Goal: Information Seeking & Learning: Check status

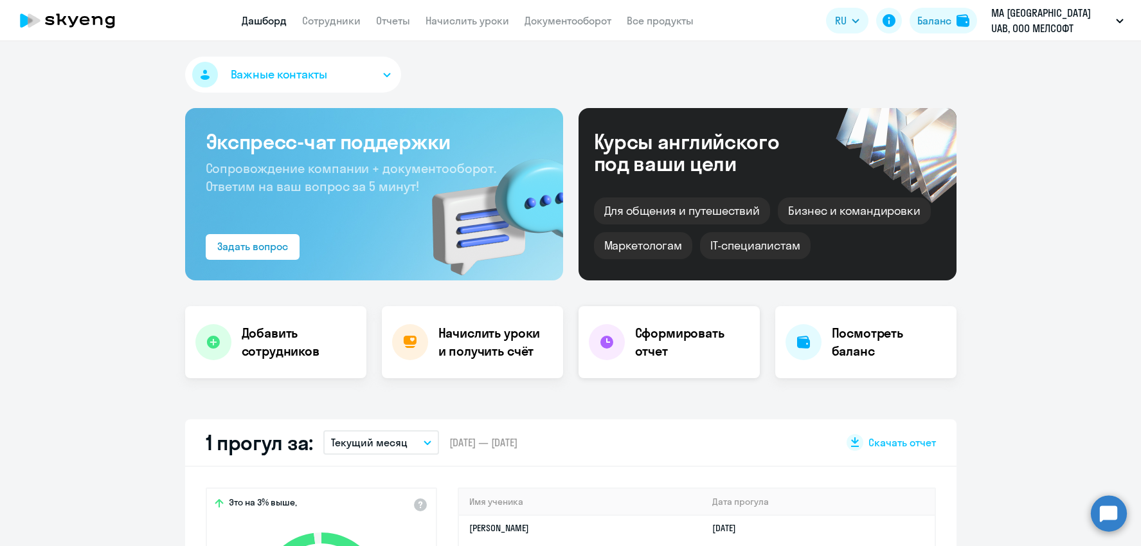
select select "30"
click at [673, 23] on link "Все продукты" at bounding box center [660, 20] width 67 height 13
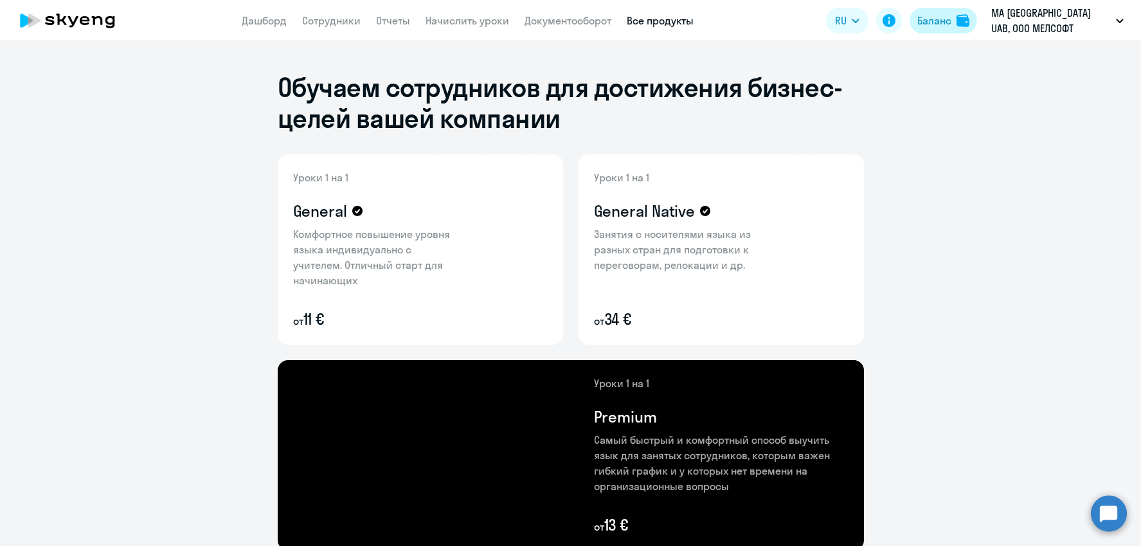
click at [951, 22] on button "Баланс" at bounding box center [942, 21] width 67 height 26
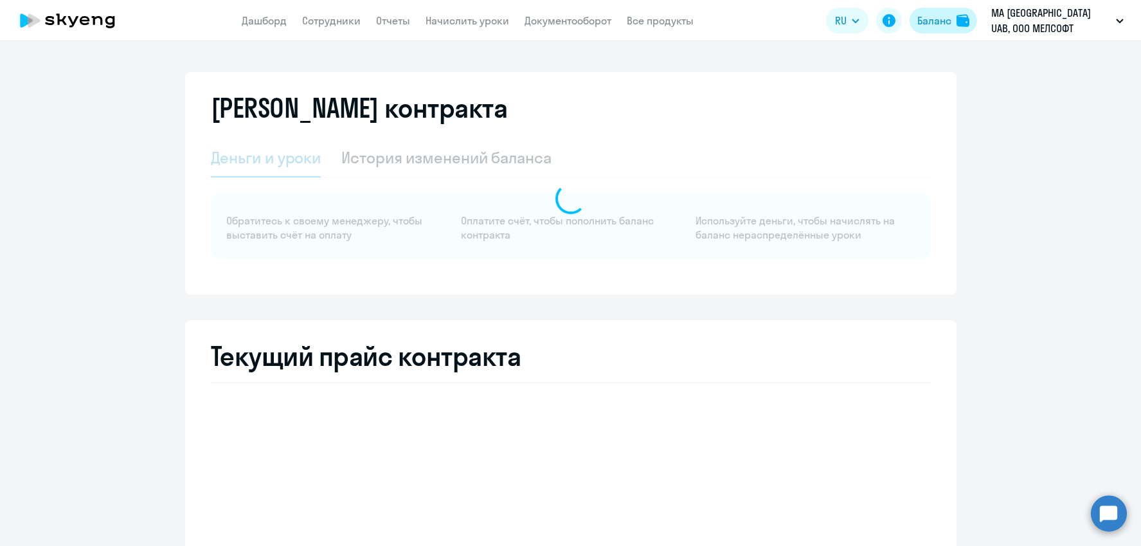
select select "english_adult_not_native_speaker"
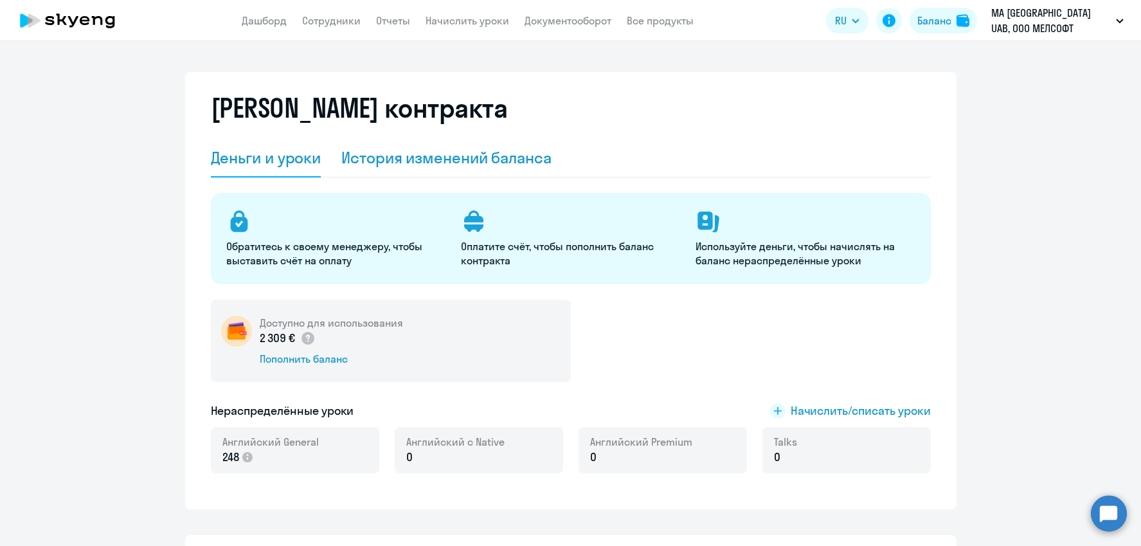
click at [452, 172] on div "История изменений баланса" at bounding box center [446, 158] width 210 height 39
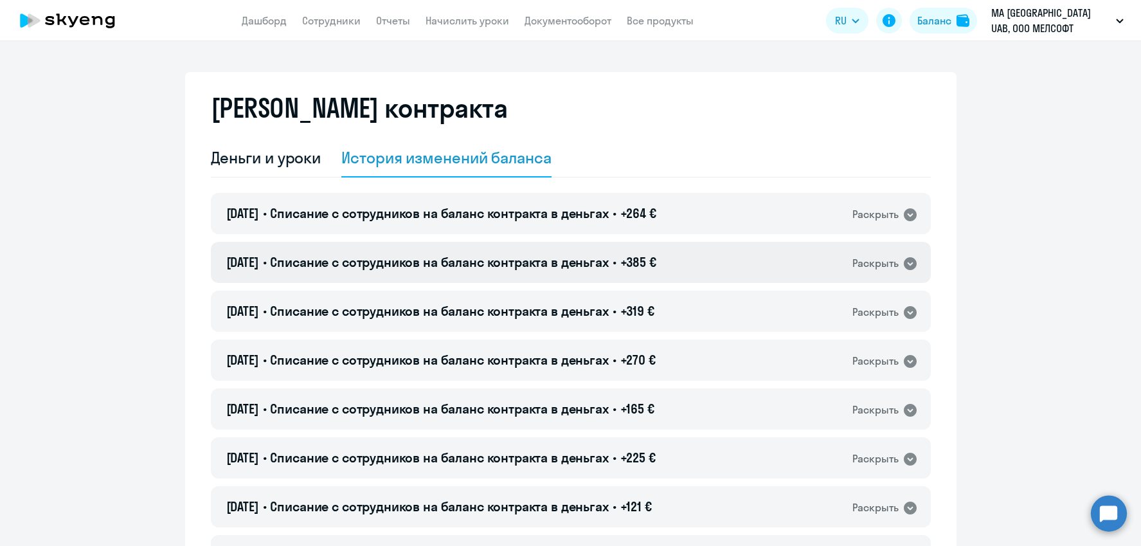
click at [656, 265] on span "+385 €" at bounding box center [638, 262] width 36 height 16
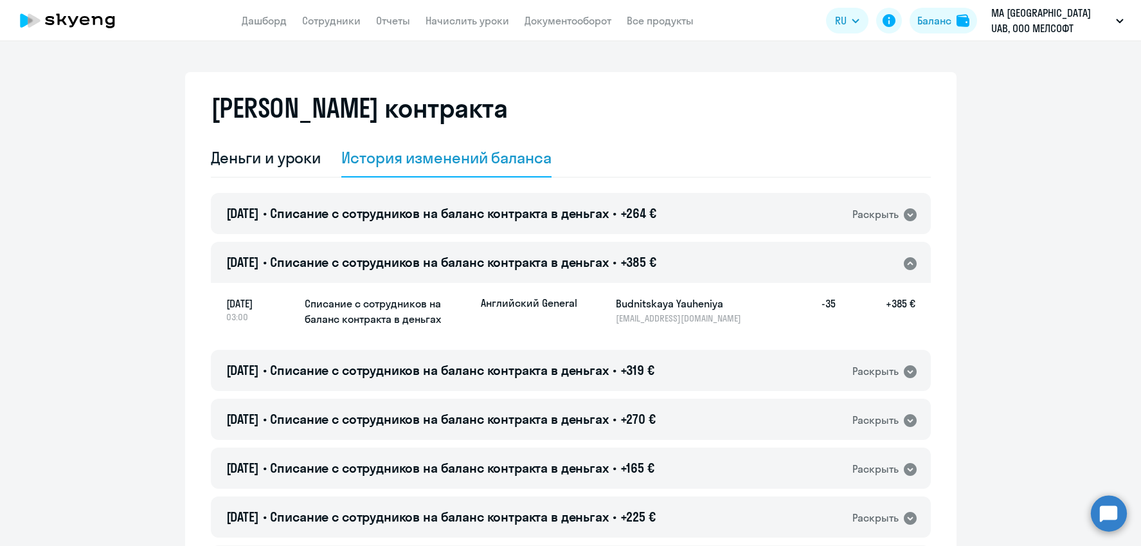
click at [642, 219] on span "+264 €" at bounding box center [638, 213] width 36 height 16
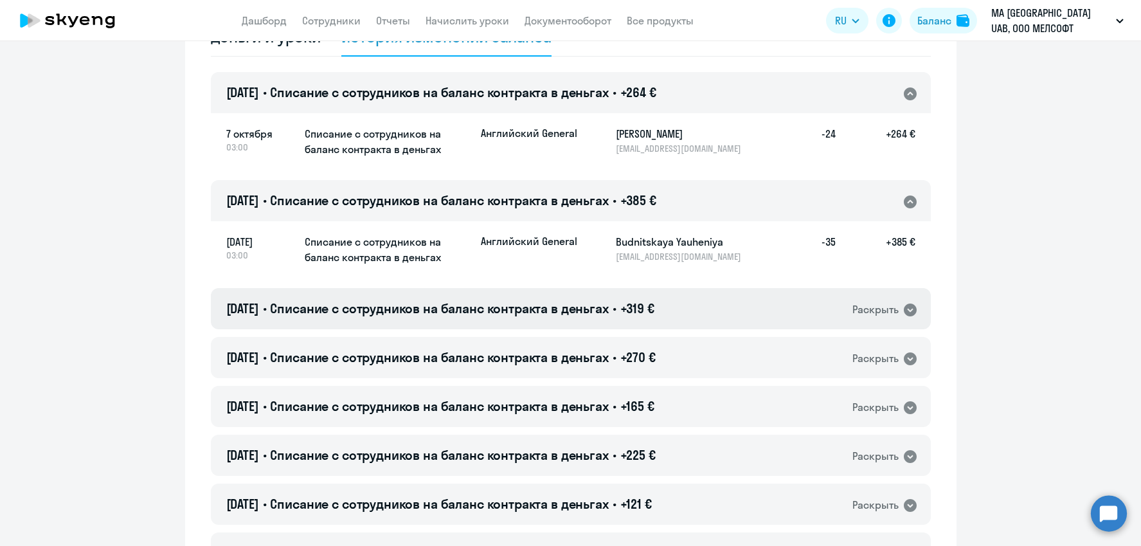
scroll to position [62, 0]
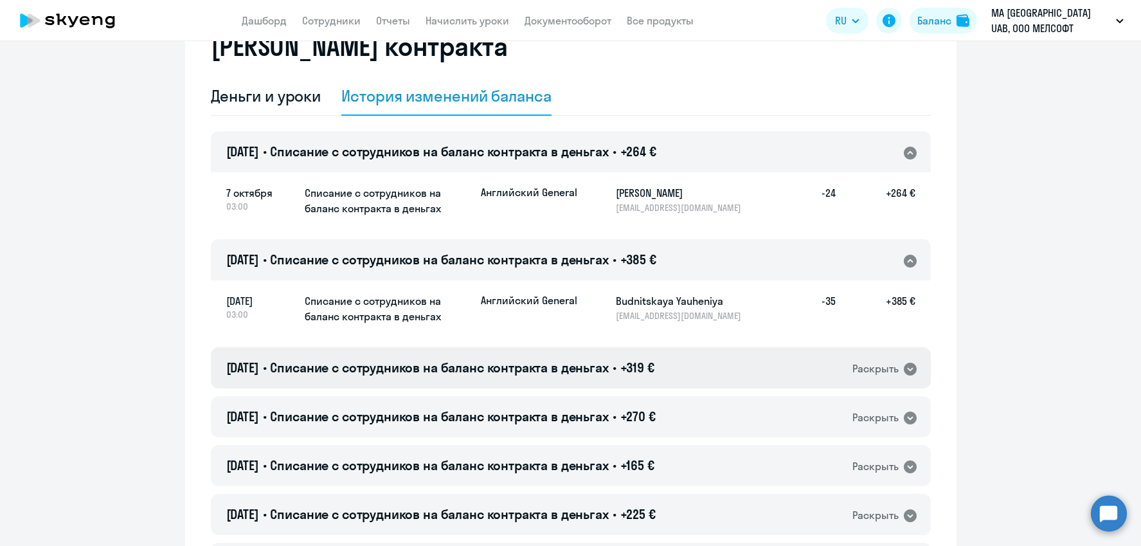
click at [580, 366] on span "Списание с сотрудников на баланс контракта в деньгах" at bounding box center [439, 367] width 338 height 16
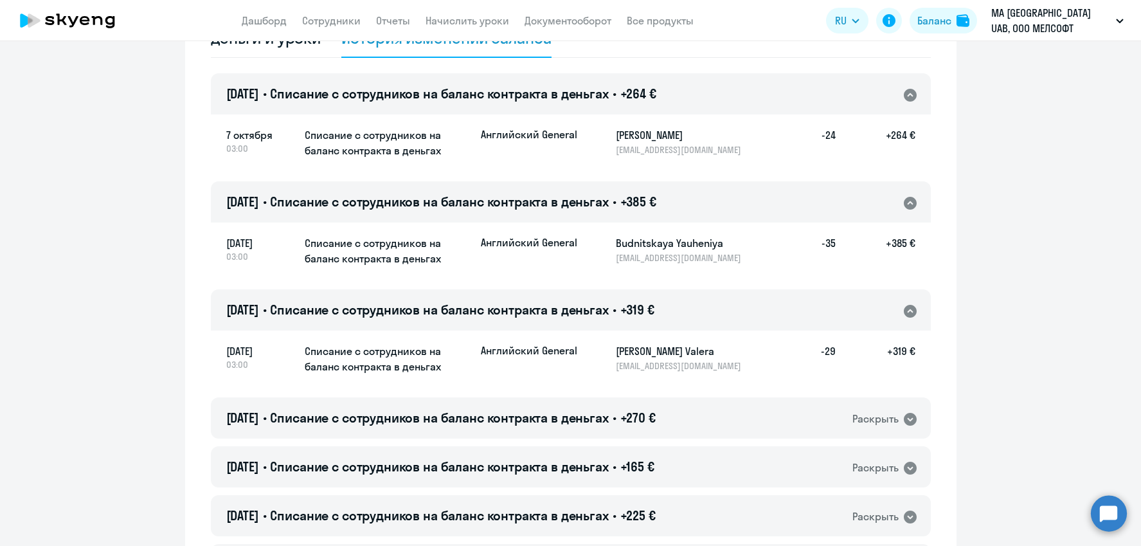
scroll to position [125, 0]
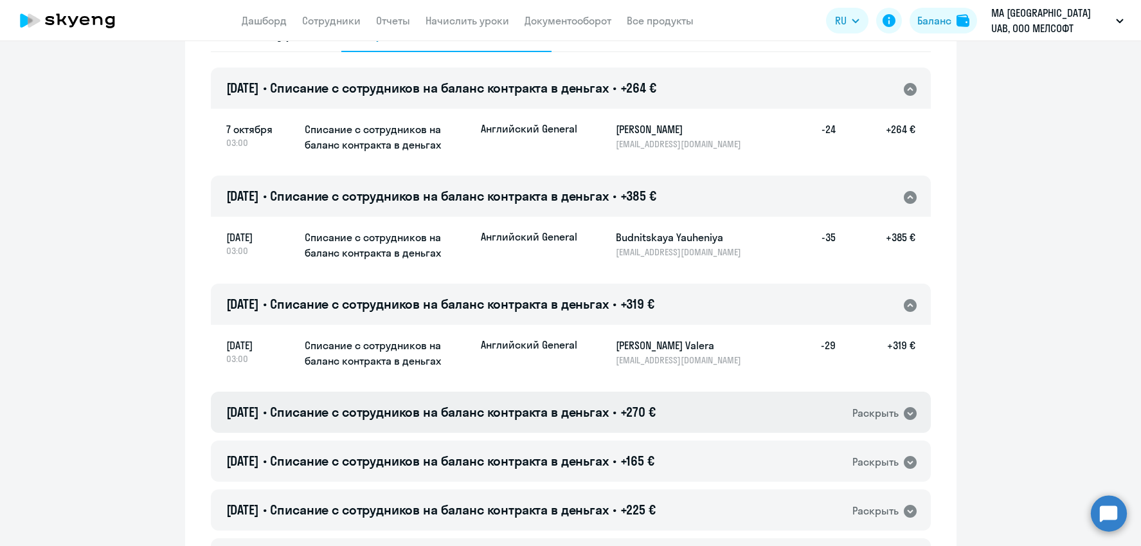
click at [598, 416] on span "Списание с сотрудников на баланс контракта в деньгах" at bounding box center [439, 412] width 338 height 16
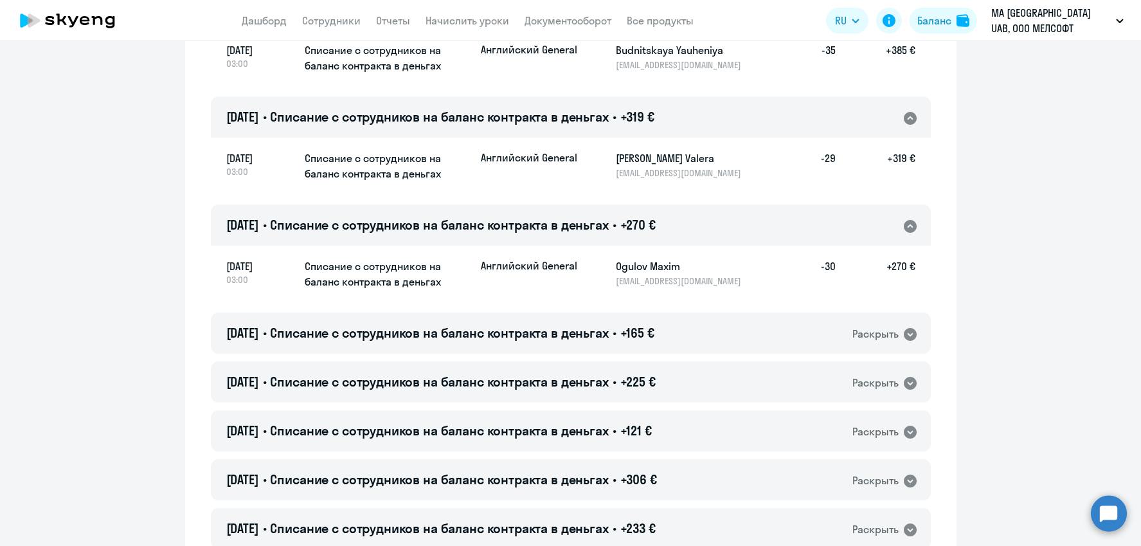
scroll to position [318, 0]
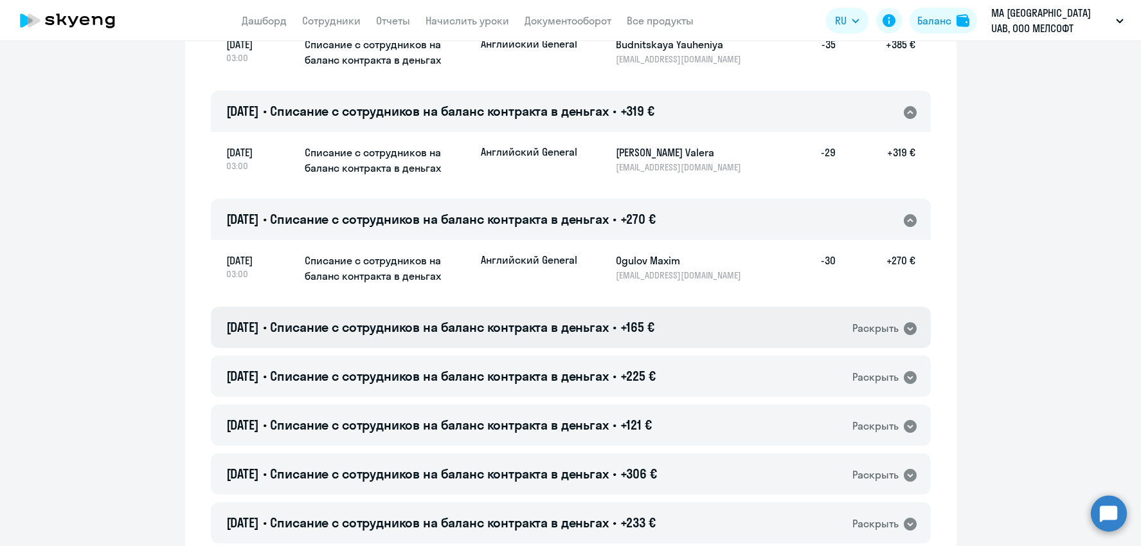
click at [632, 328] on h4 "[DATE] • Списание с сотрудников на баланс контракта в деньгах • +165 €" at bounding box center [440, 327] width 428 height 18
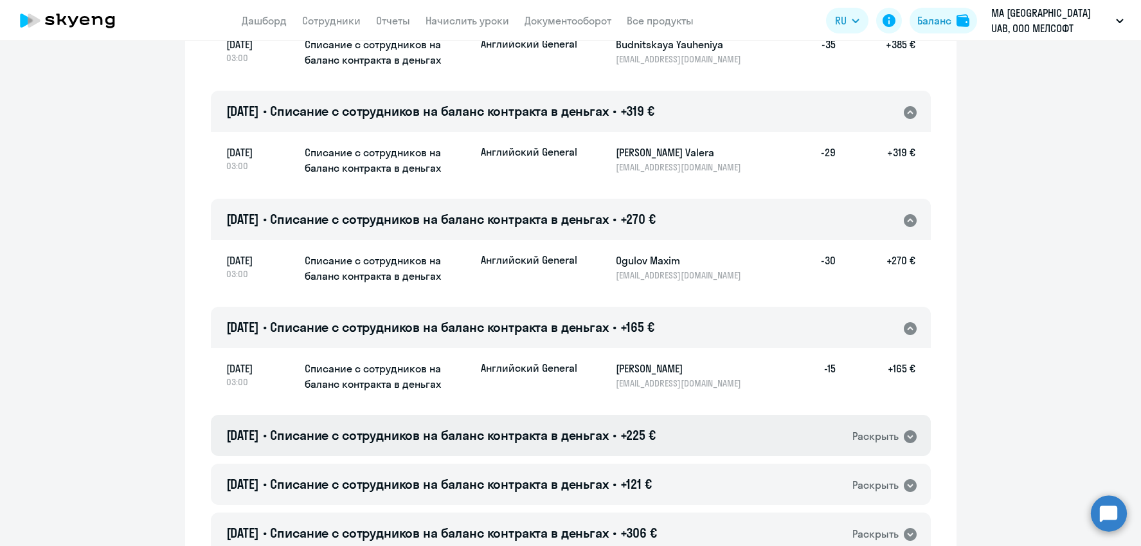
click at [607, 434] on span "Списание с сотрудников на баланс контракта в деньгах" at bounding box center [439, 435] width 338 height 16
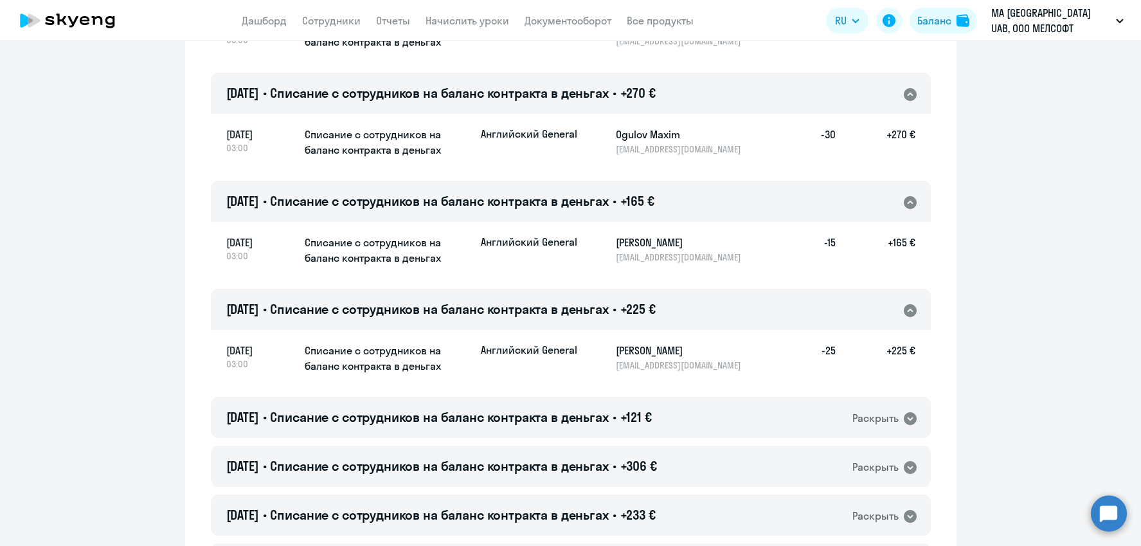
scroll to position [452, 0]
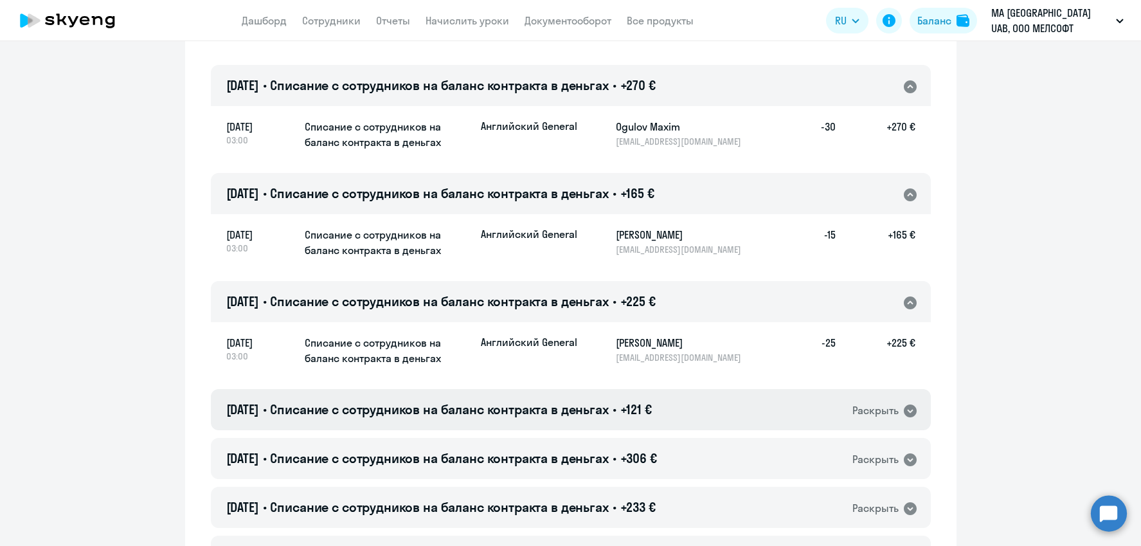
click at [607, 407] on span "Списание с сотрудников на баланс контракта в деньгах" at bounding box center [439, 409] width 338 height 16
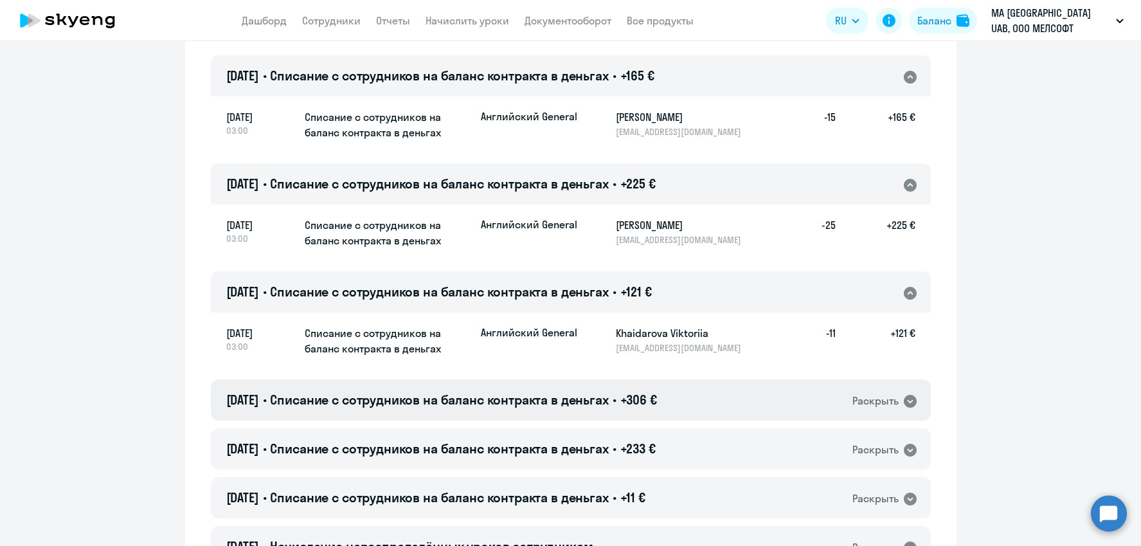
click at [608, 406] on span "Списание с сотрудников на баланс контракта в деньгах" at bounding box center [439, 399] width 338 height 16
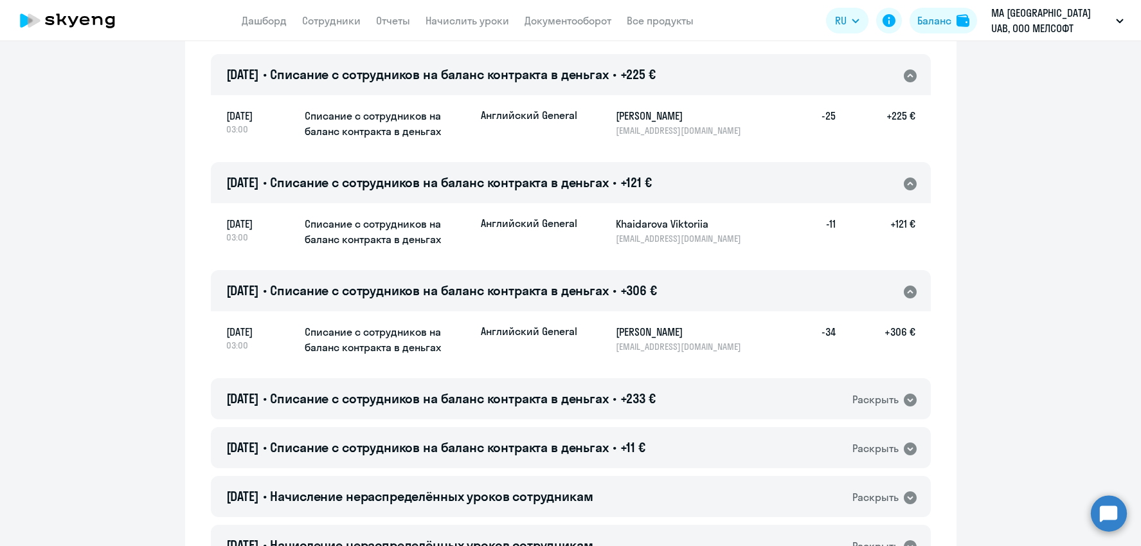
scroll to position [717, 0]
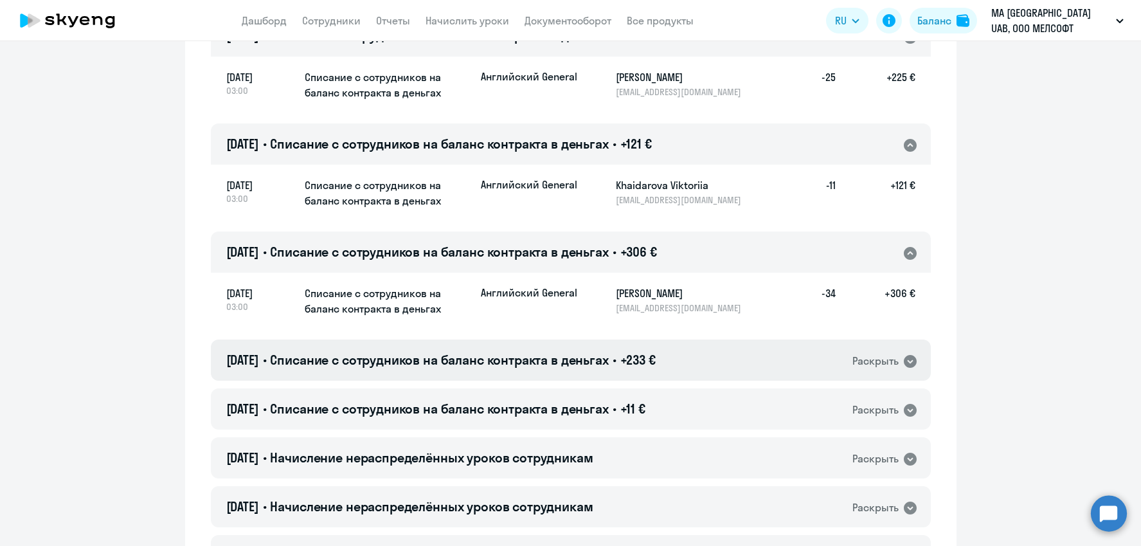
click at [606, 357] on span "Списание с сотрудников на баланс контракта в деньгах" at bounding box center [439, 360] width 338 height 16
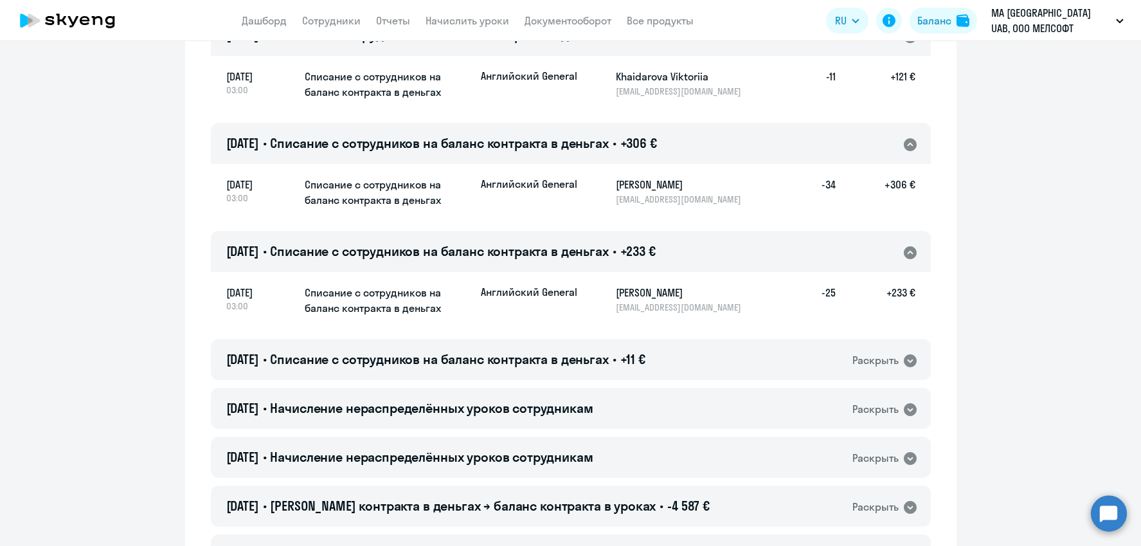
click at [606, 357] on span "Списание с сотрудников на баланс контракта в деньгах" at bounding box center [439, 359] width 338 height 16
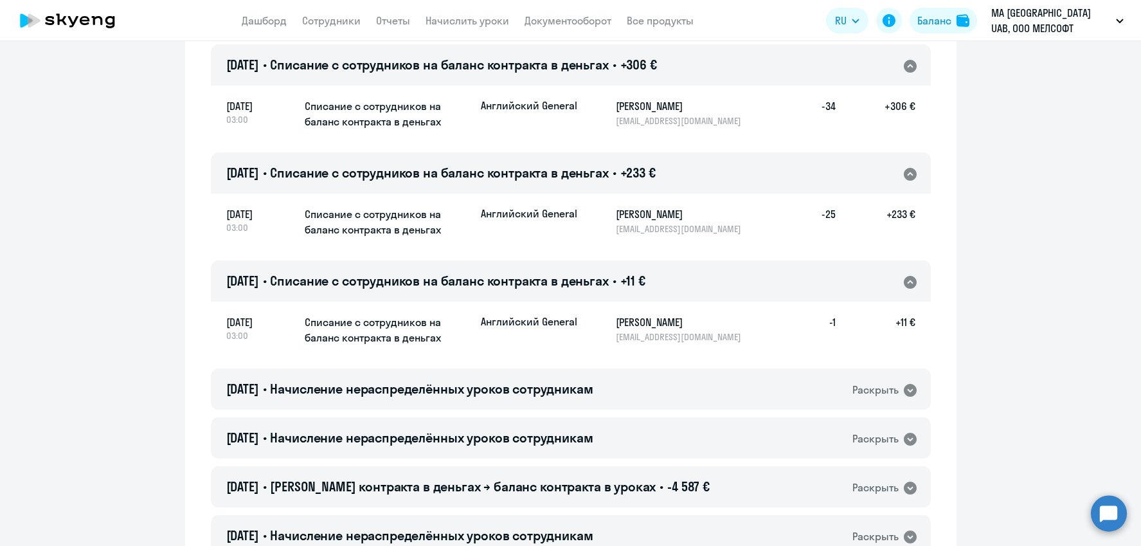
scroll to position [916, 0]
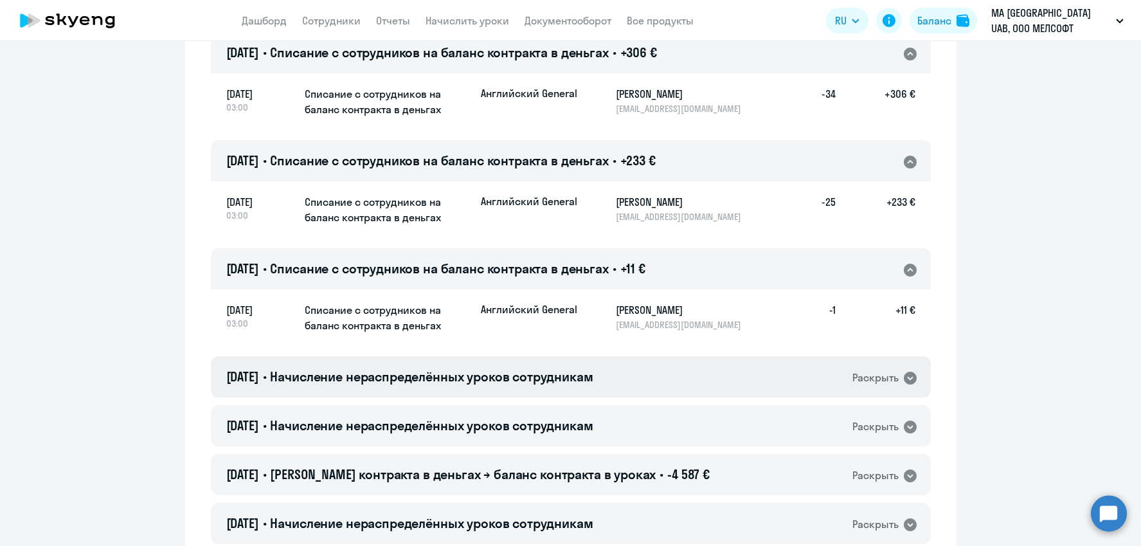
click at [593, 375] on span "Начисление нераспределённых уроков сотрудникам" at bounding box center [431, 376] width 323 height 16
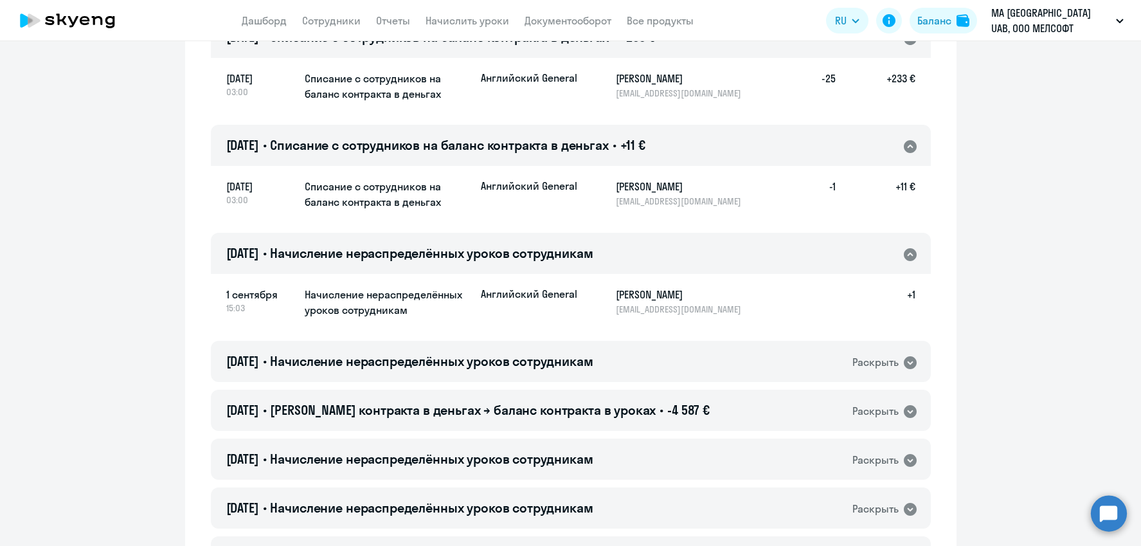
scroll to position [1075, 0]
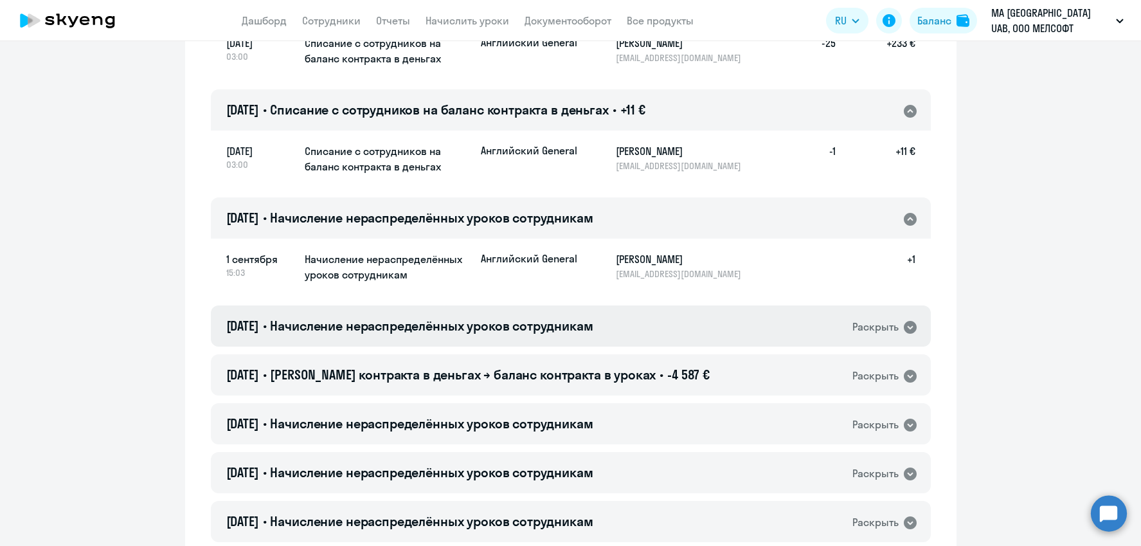
click at [593, 328] on span "Начисление нераспределённых уроков сотрудникам" at bounding box center [431, 325] width 323 height 16
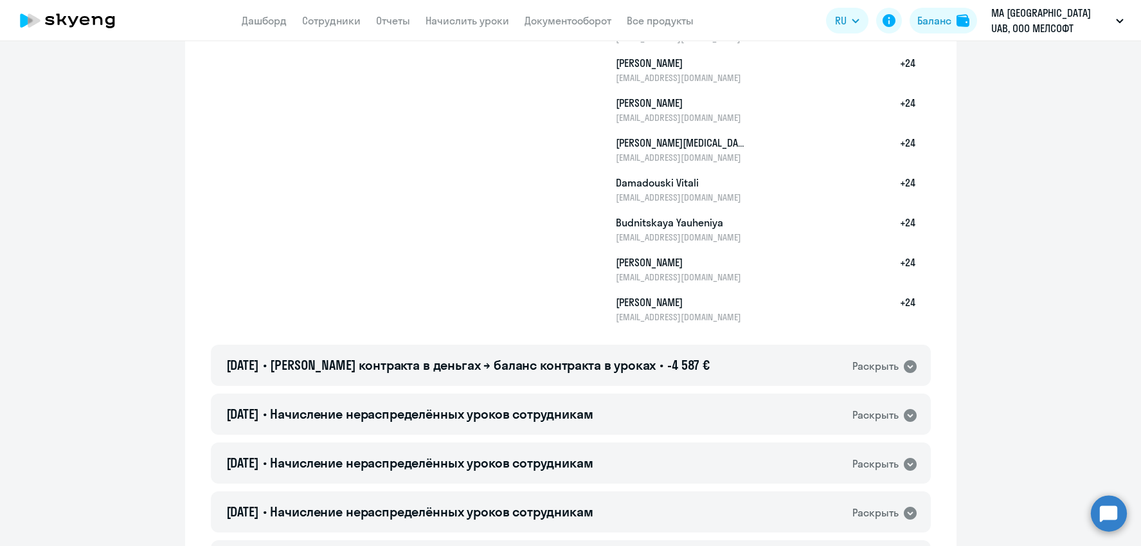
scroll to position [1659, 0]
click at [667, 366] on span "-4 587 €" at bounding box center [688, 364] width 42 height 16
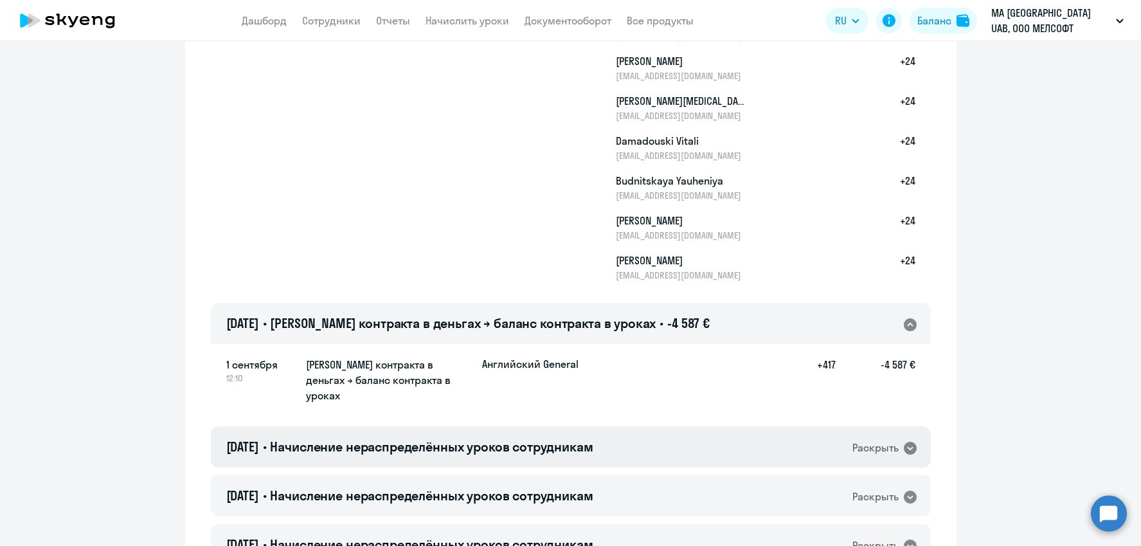
scroll to position [1723, 0]
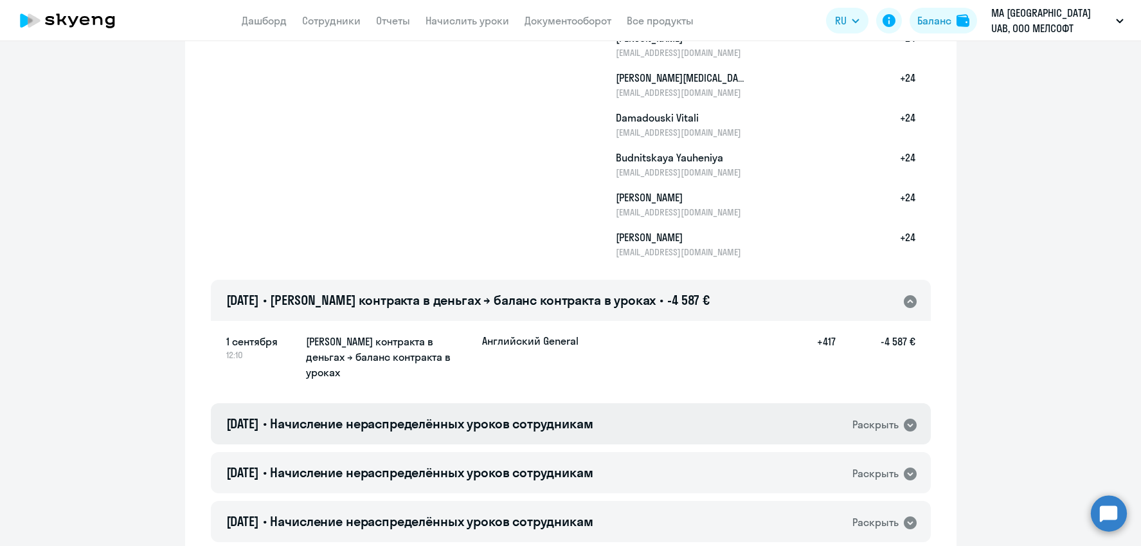
click at [653, 404] on div "[DATE] • Начисление нераспределённых уроков сотрудникам Раскрыть" at bounding box center [571, 423] width 720 height 41
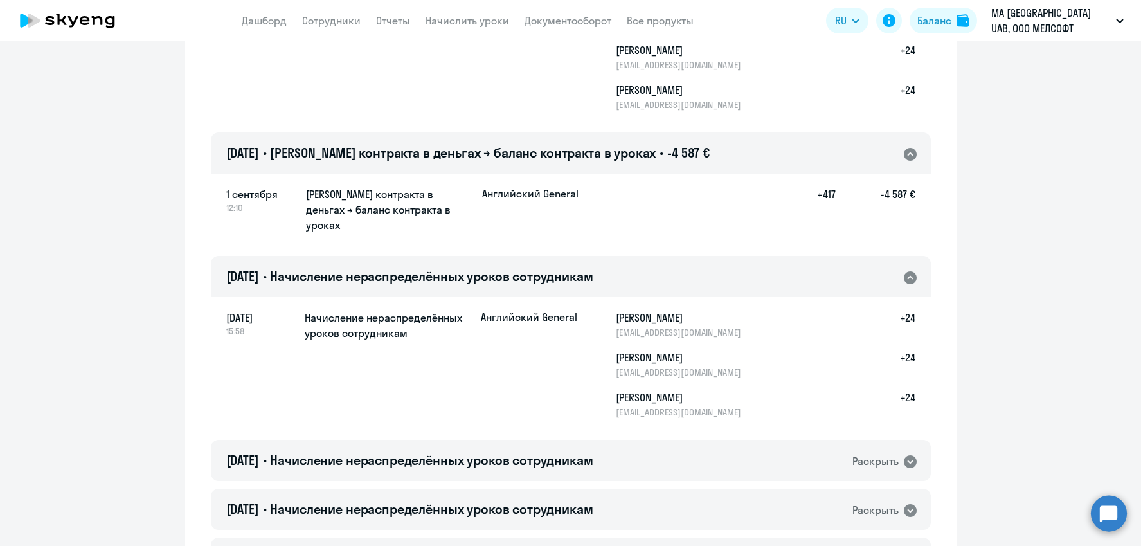
scroll to position [1873, 0]
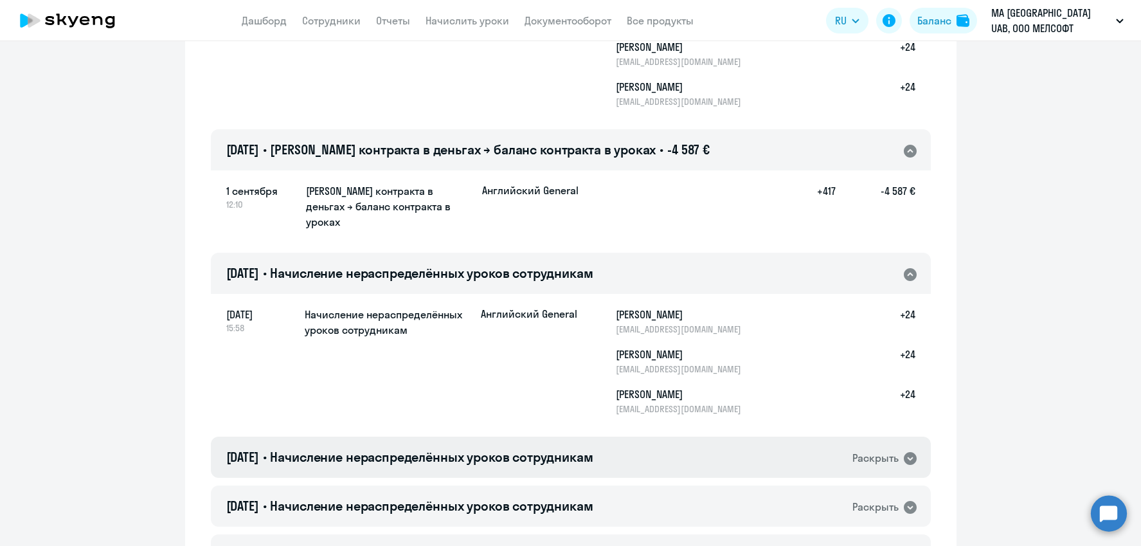
click at [640, 436] on div "[DATE] • Начисление нераспределённых уроков сотрудникам Раскрыть" at bounding box center [571, 456] width 720 height 41
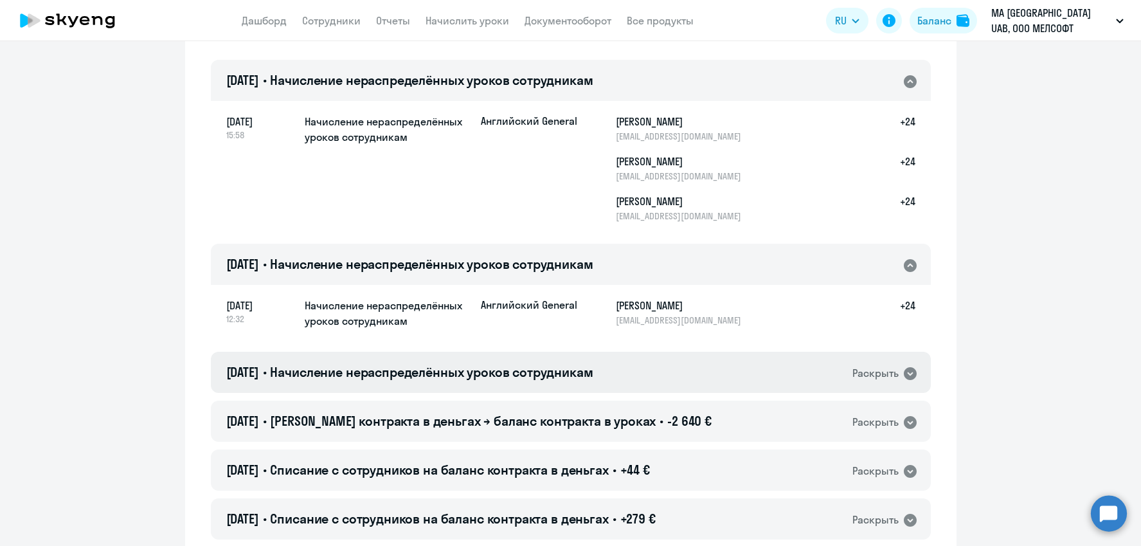
scroll to position [2067, 0]
click at [665, 365] on div "[DATE] • Начисление нераспределённых уроков сотрудникам Раскрыть" at bounding box center [571, 371] width 720 height 41
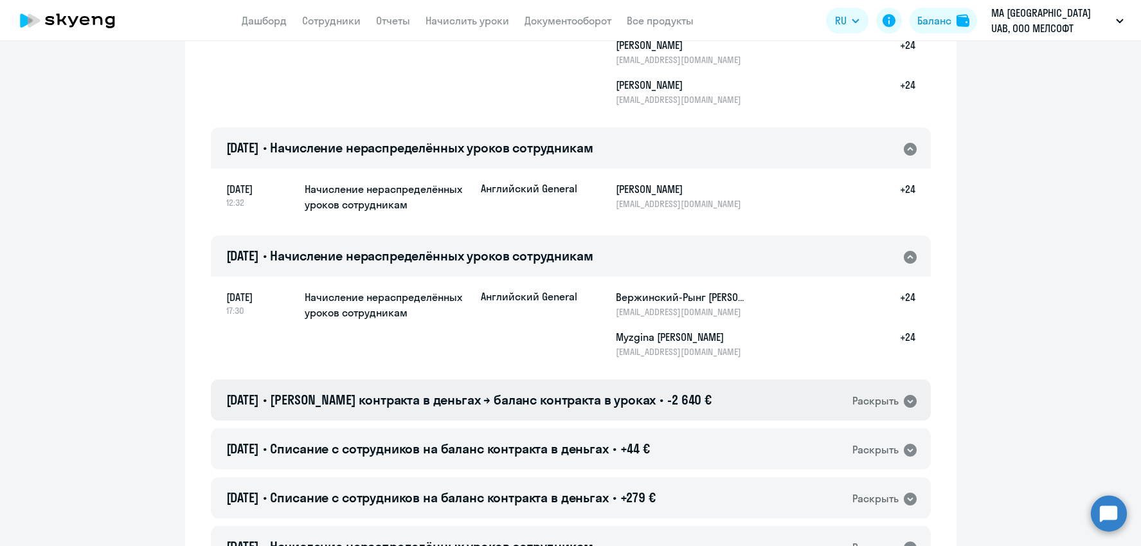
click at [667, 391] on span "-2 640 €" at bounding box center [689, 399] width 44 height 16
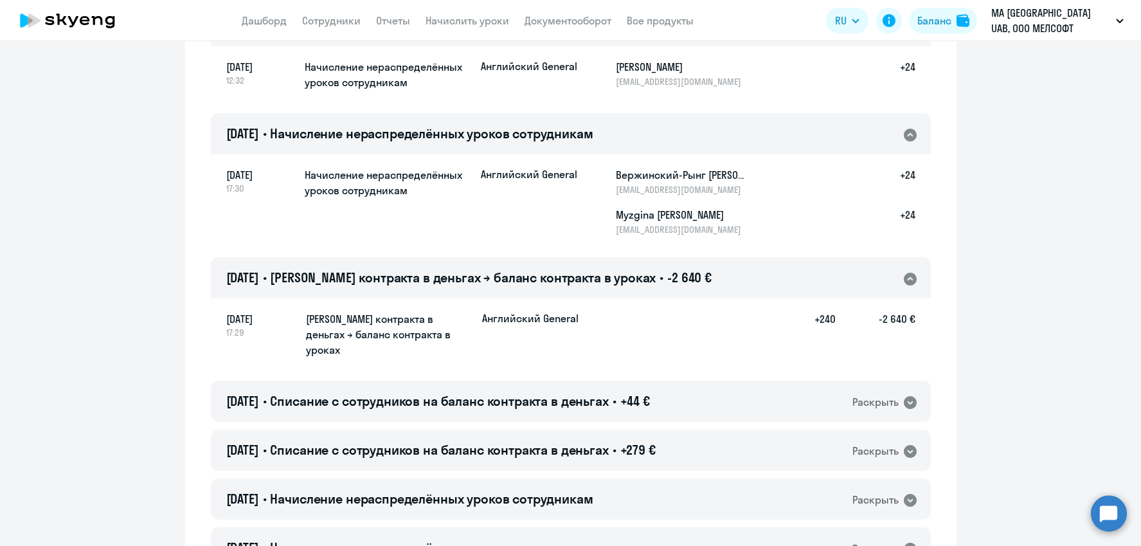
scroll to position [2330, 0]
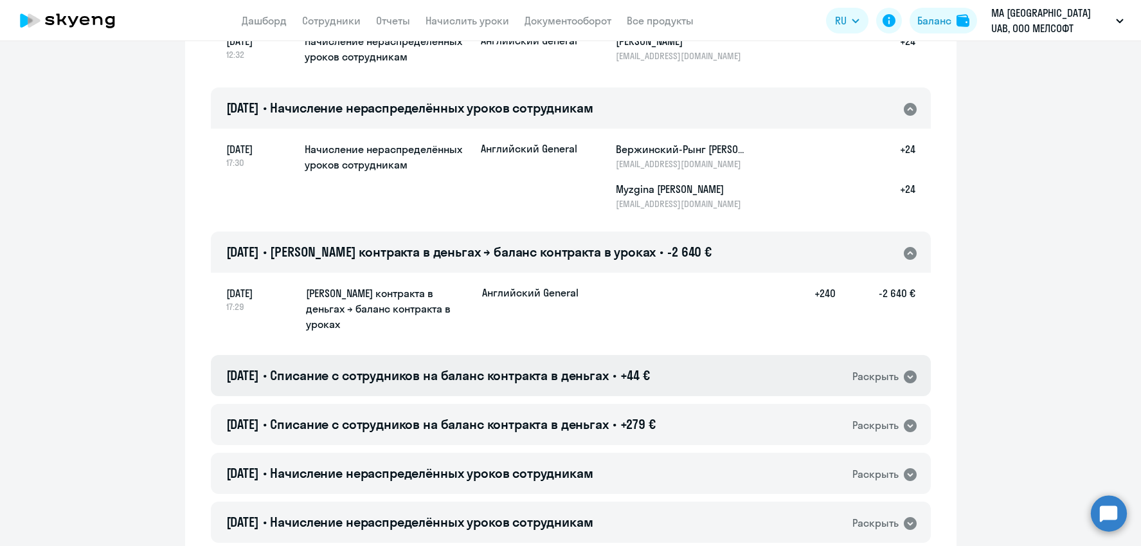
click at [650, 367] on span "+44 €" at bounding box center [635, 375] width 30 height 16
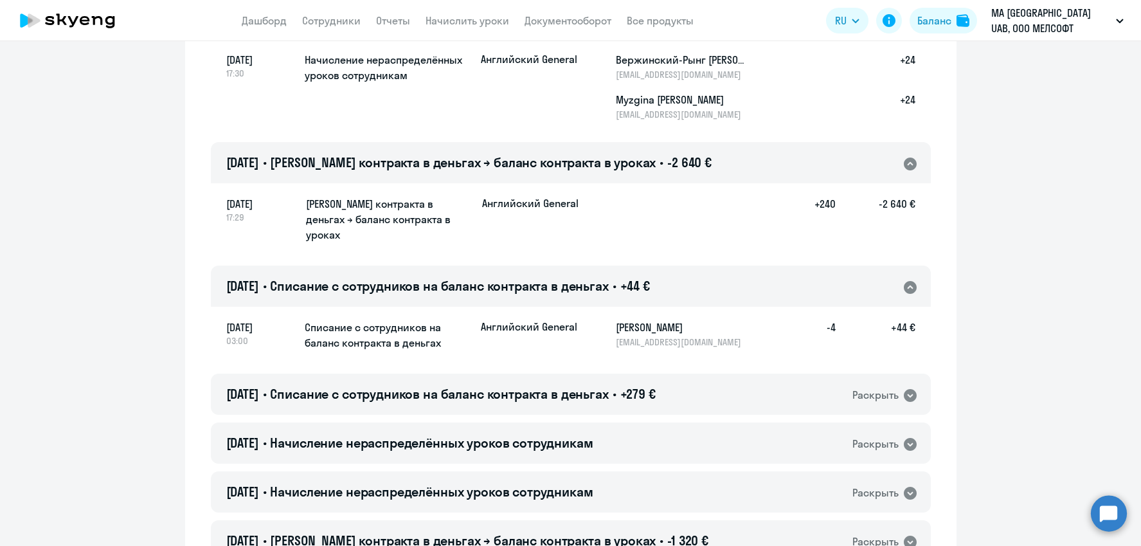
scroll to position [2429, 0]
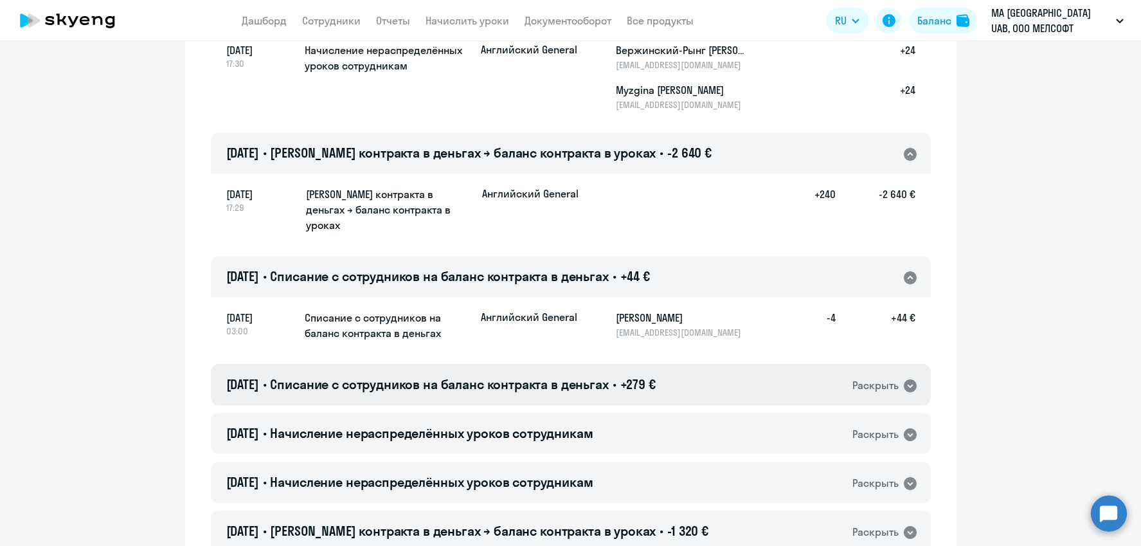
click at [660, 364] on div "[DATE] • Списание с сотрудников на баланс контракта в деньгах • +279 € Раскрыть" at bounding box center [571, 384] width 720 height 41
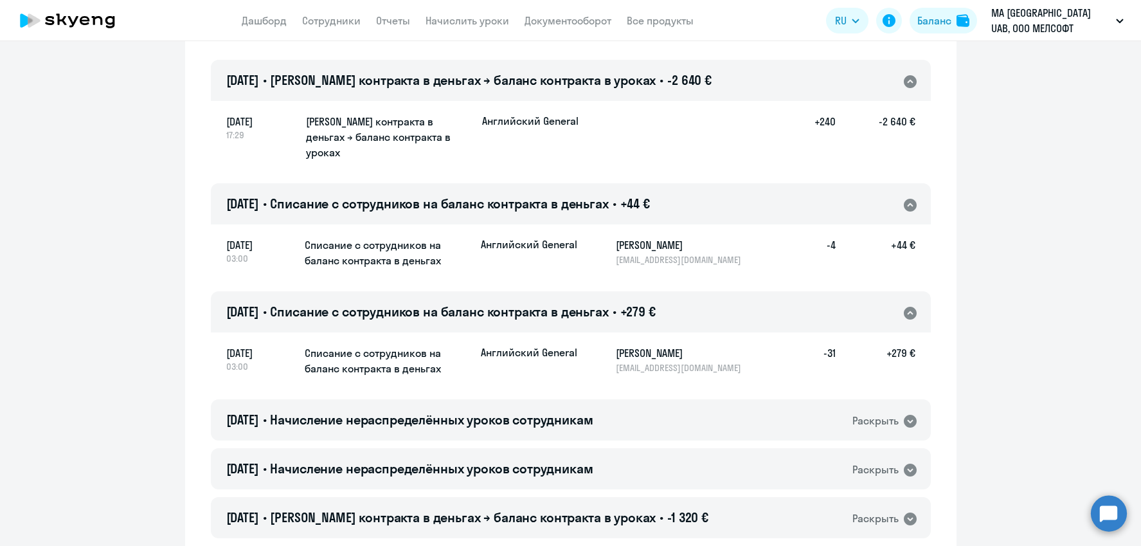
scroll to position [2503, 0]
click at [659, 398] on div "[DATE] • Начисление нераспределённых уроков сотрудникам Раскрыть" at bounding box center [571, 418] width 720 height 41
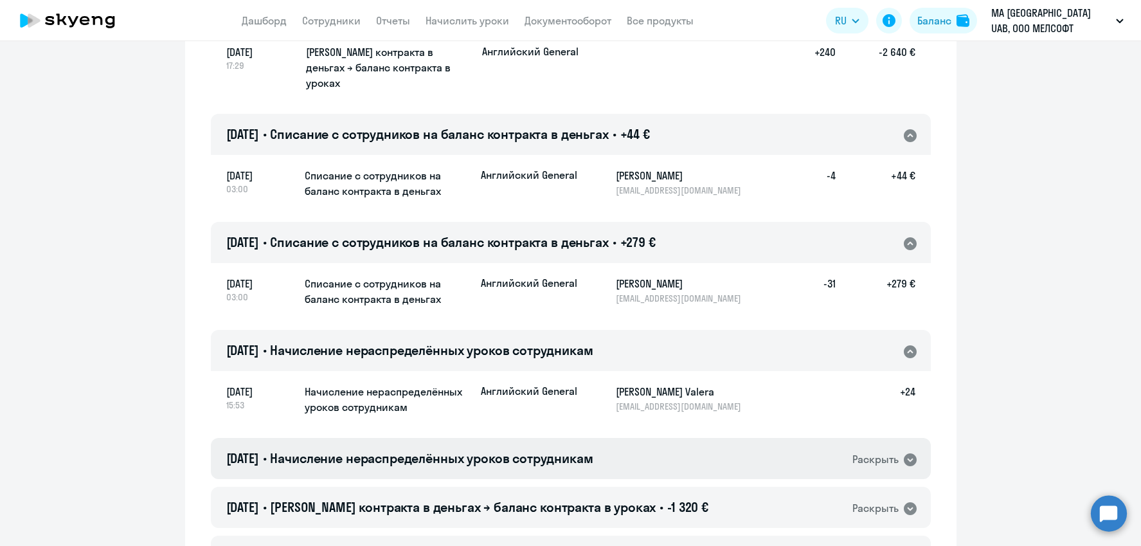
click at [656, 438] on div "[DATE] • Начисление нераспределённых уроков сотрудникам Раскрыть" at bounding box center [571, 458] width 720 height 41
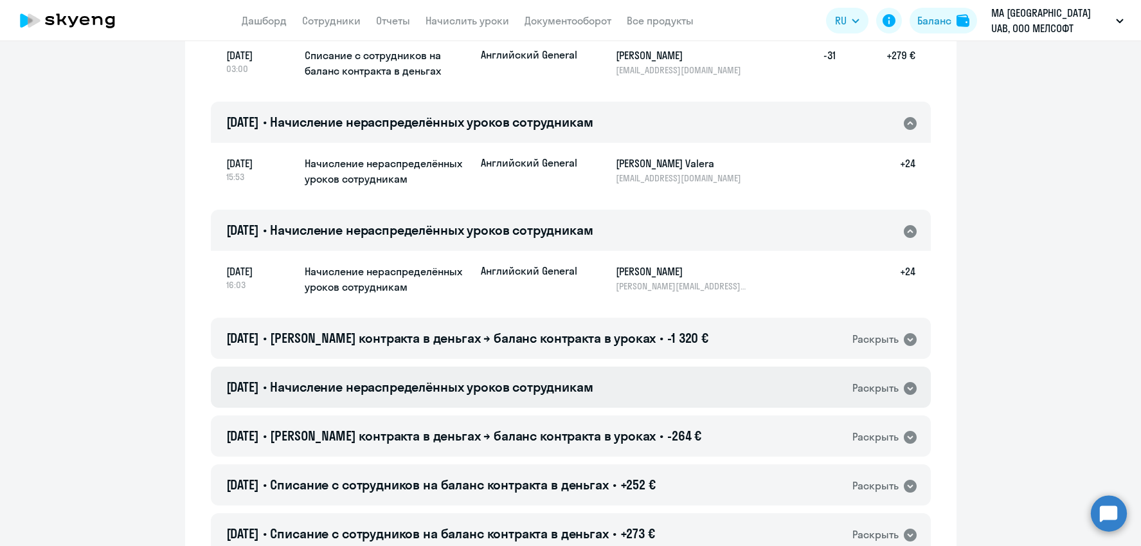
scroll to position [2820, 0]
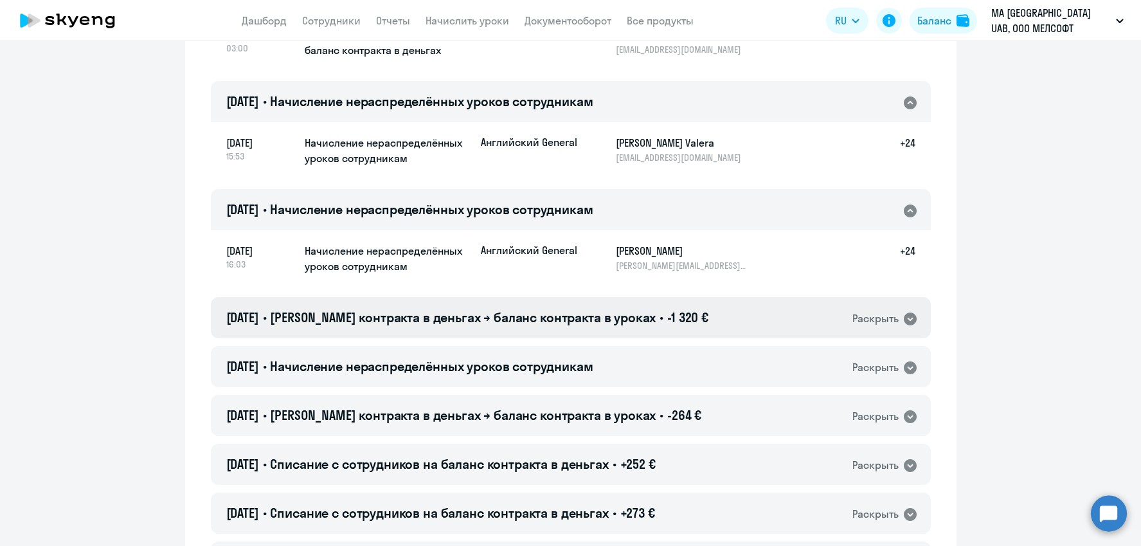
click at [685, 309] on span "-1 320 €" at bounding box center [687, 317] width 41 height 16
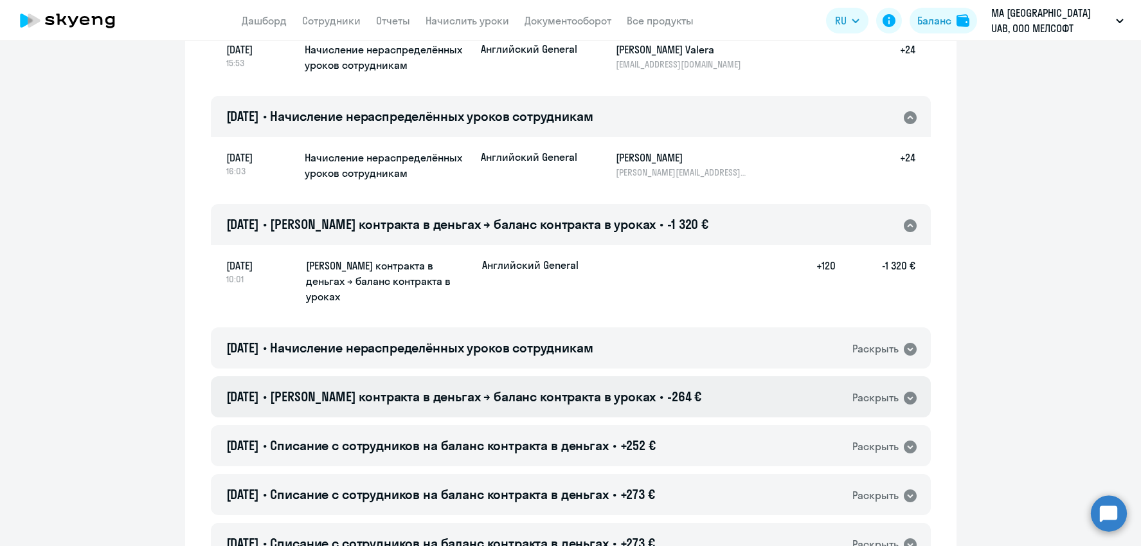
scroll to position [2931, 0]
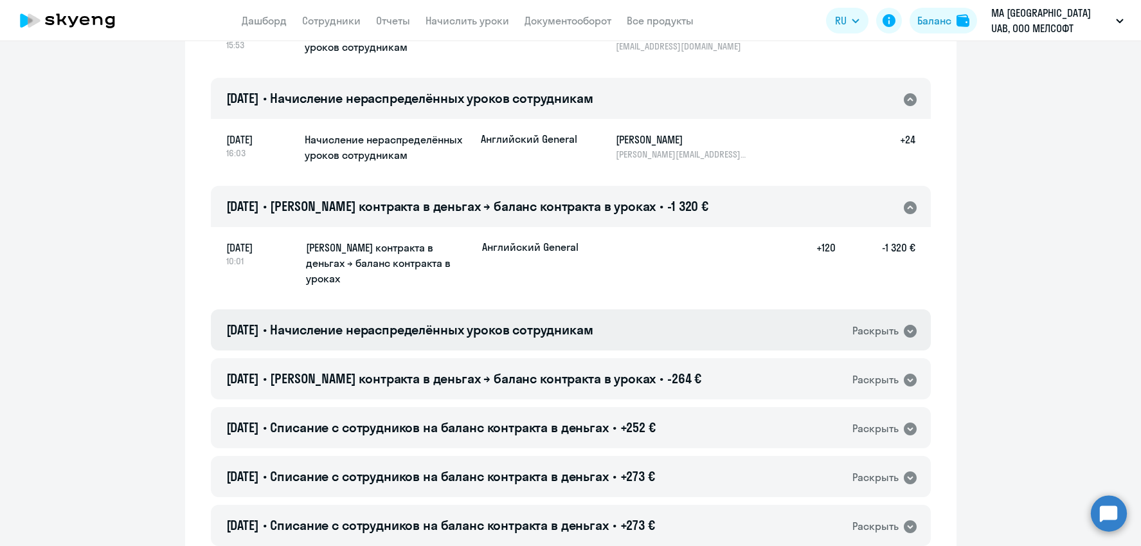
click at [700, 309] on div "[DATE] • Начисление нераспределённых уроков сотрудникам Раскрыть" at bounding box center [571, 329] width 720 height 41
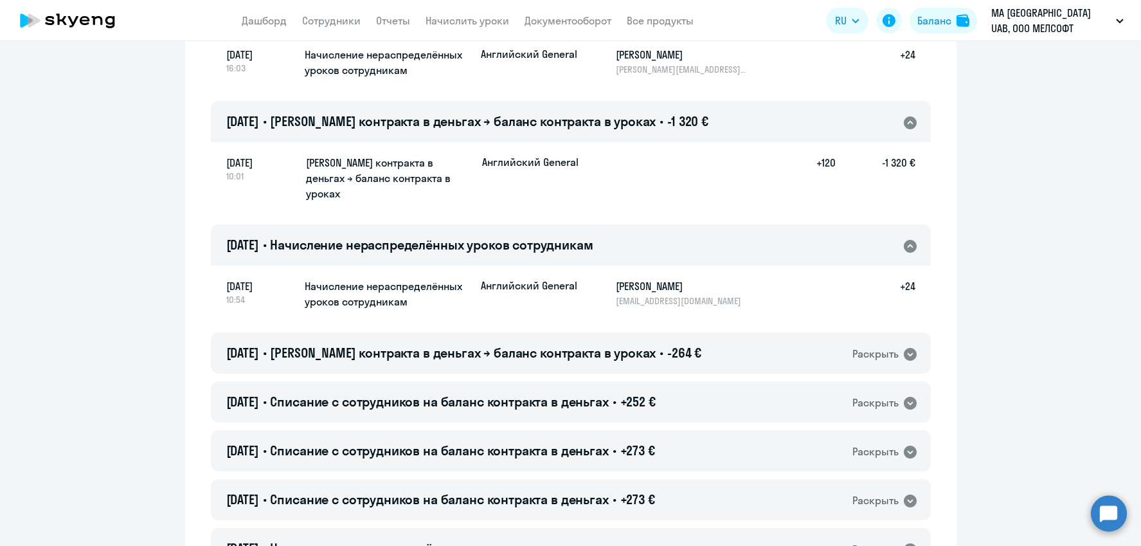
scroll to position [3044, 0]
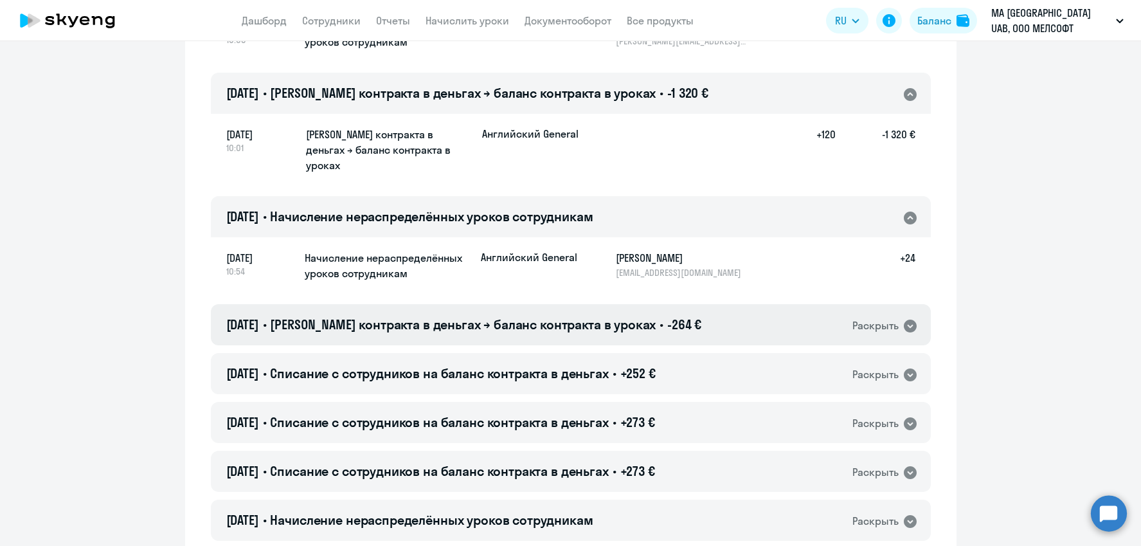
click at [690, 304] on div "[DATE] • Баланс контракта в деньгах → баланс контракта в уроках • -264 € Раскры…" at bounding box center [571, 324] width 720 height 41
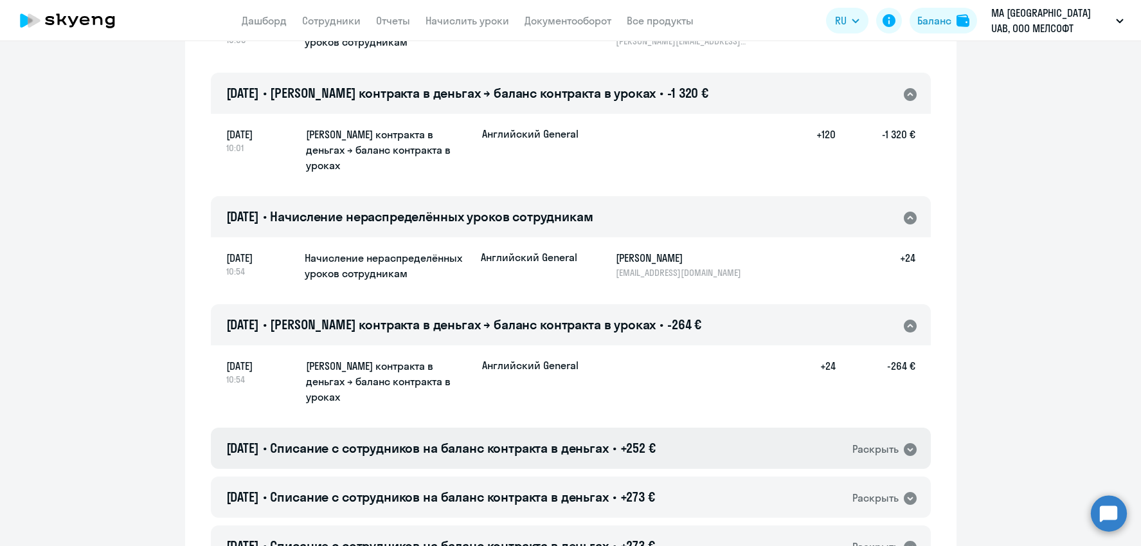
click at [666, 427] on div "[DATE] • Списание с сотрудников на баланс контракта в деньгах • +252 € Раскрыть" at bounding box center [571, 447] width 720 height 41
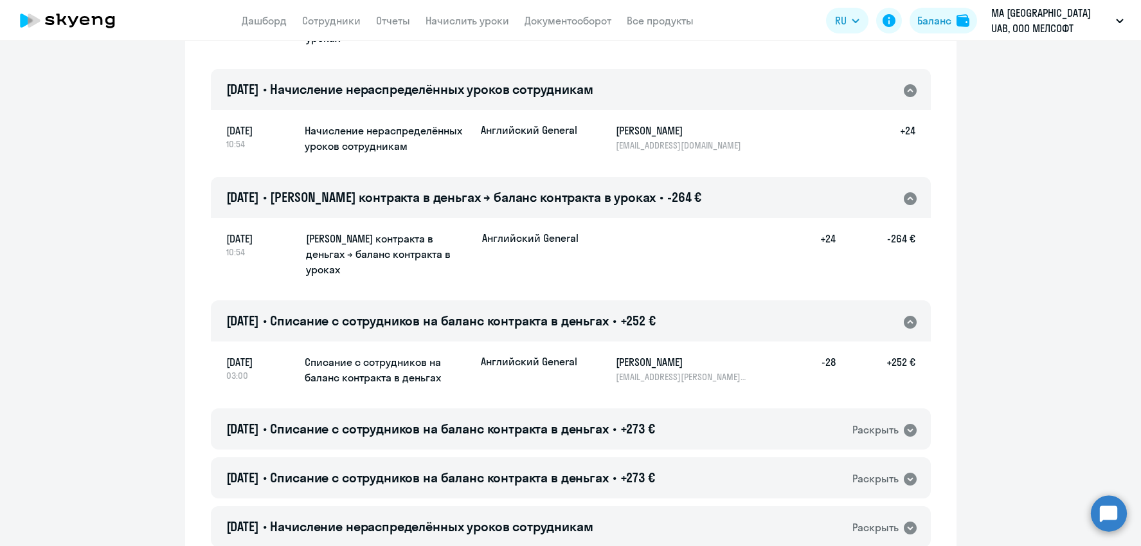
scroll to position [3185, 0]
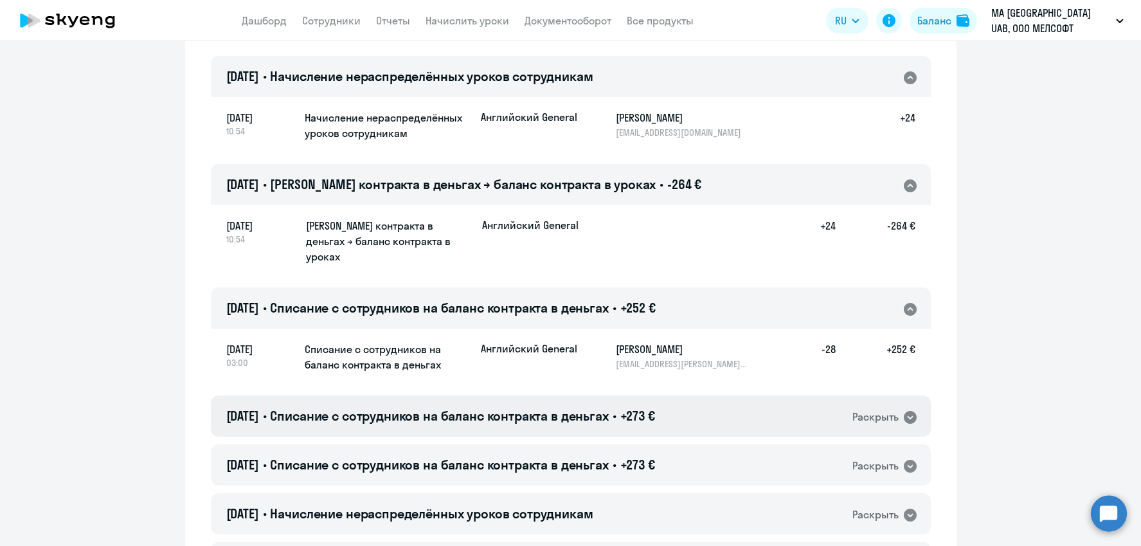
click at [662, 395] on div "[DATE] • Списание с сотрудников на баланс контракта в деньгах • +273 € Раскрыть" at bounding box center [571, 415] width 720 height 41
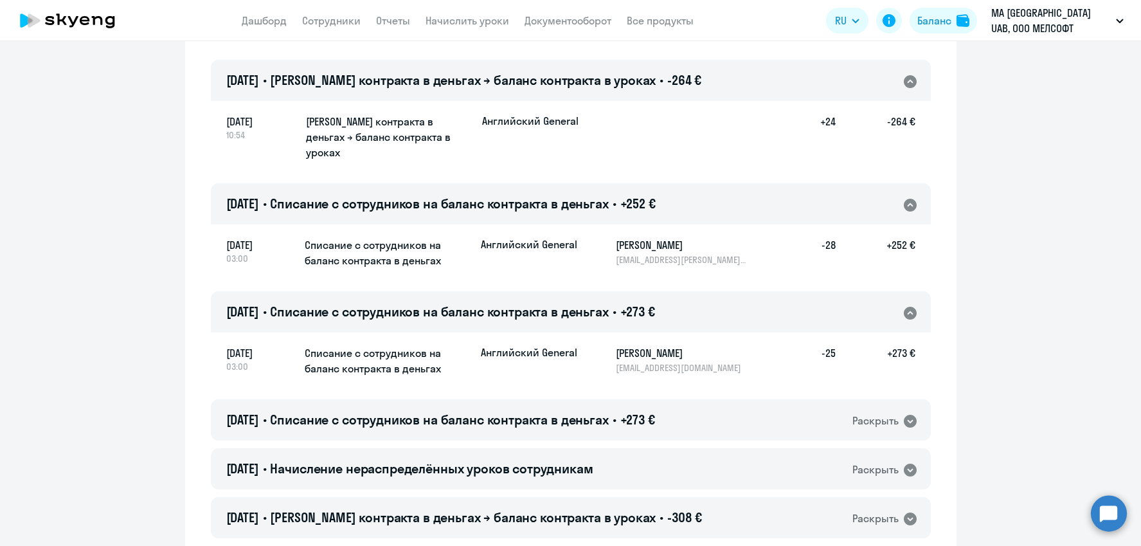
scroll to position [3291, 0]
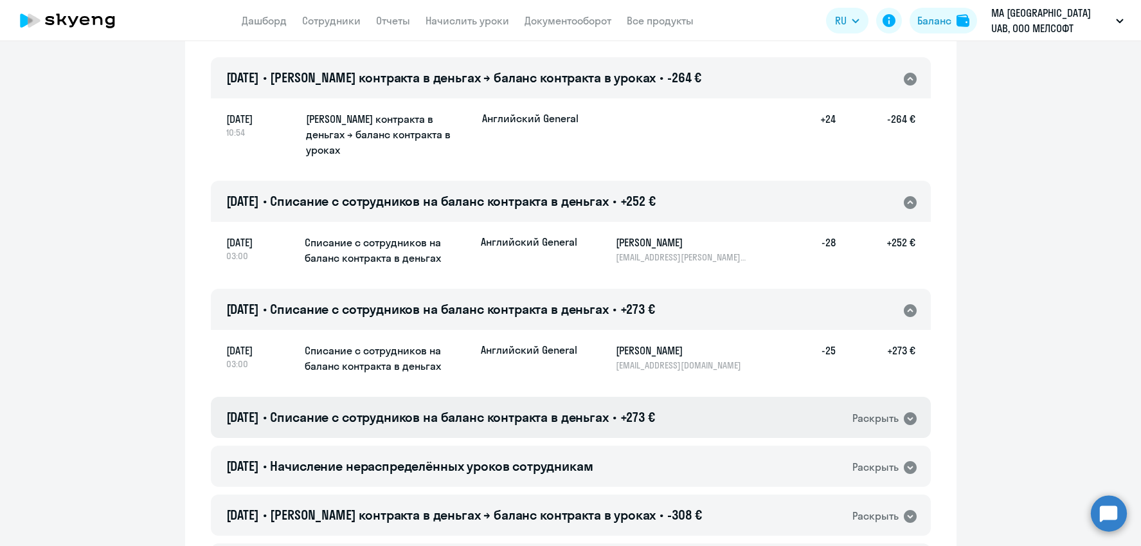
click at [655, 409] on span "+273 €" at bounding box center [637, 417] width 35 height 16
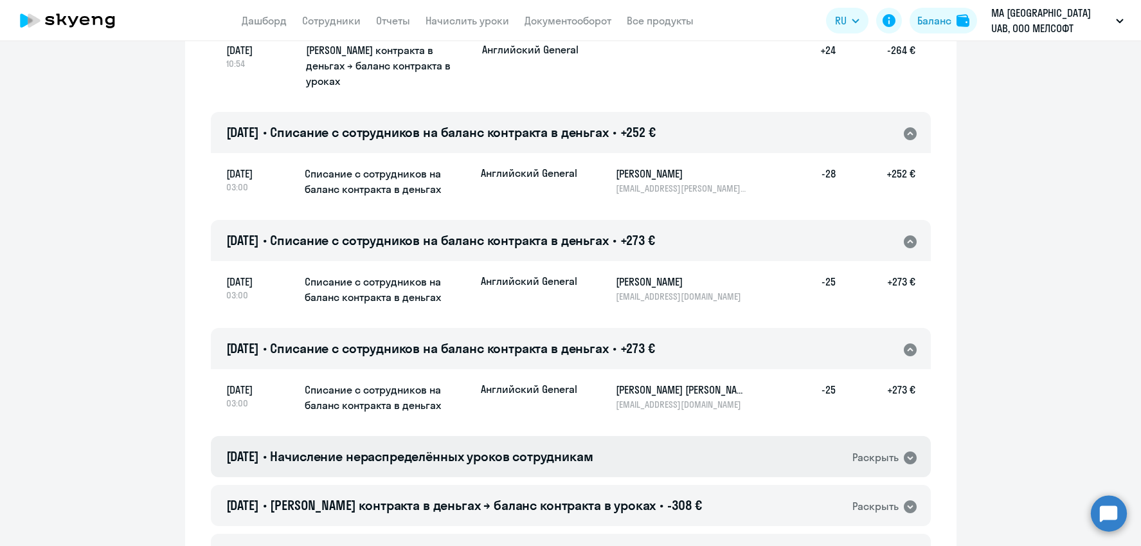
scroll to position [3361, 0]
click at [633, 434] on div "[DATE] • Начисление нераспределённых уроков сотрудникам Раскрыть" at bounding box center [571, 454] width 720 height 41
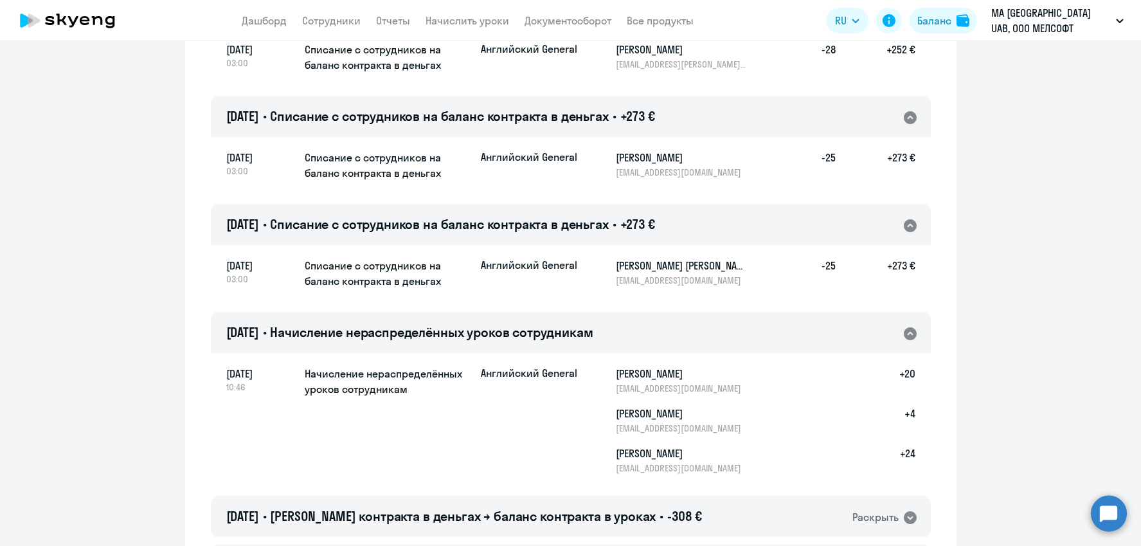
scroll to position [3487, 0]
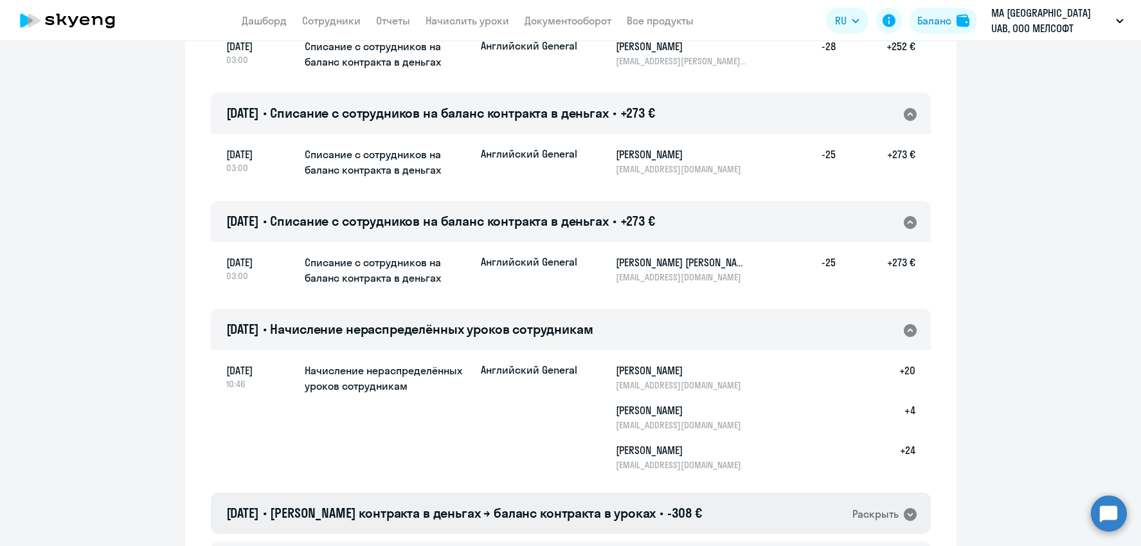
click at [627, 505] on span "[PERSON_NAME] контракта в деньгах → баланс контракта в уроках" at bounding box center [463, 513] width 386 height 16
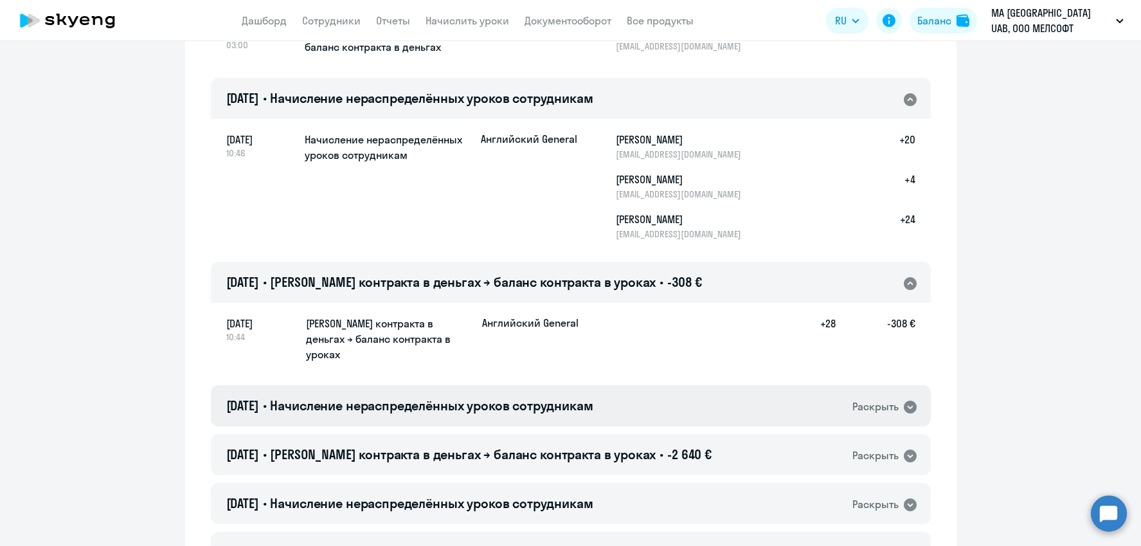
scroll to position [3731, 0]
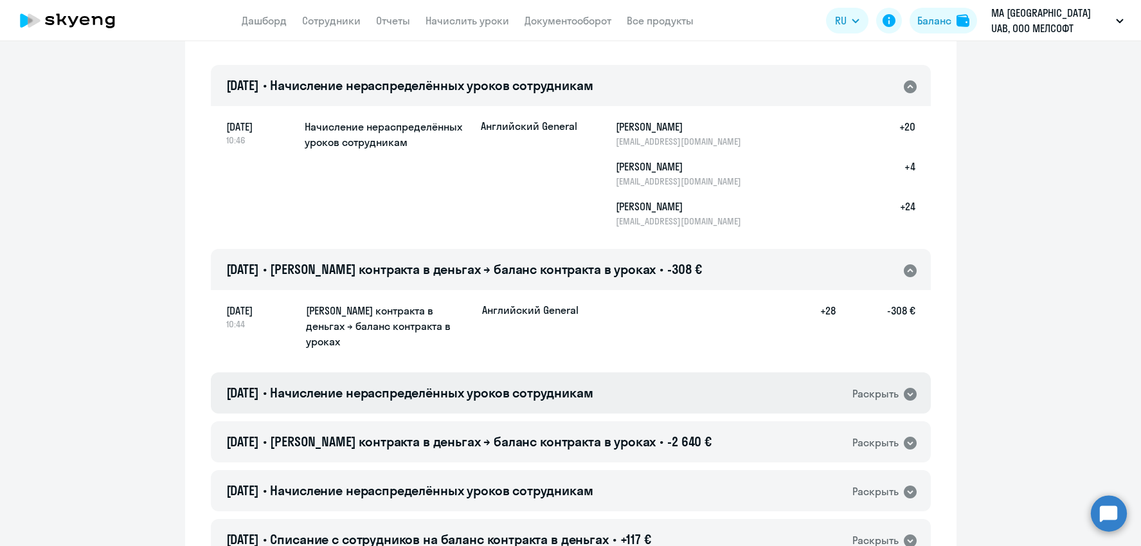
click at [621, 372] on div "[DATE] • Начисление нераспределённых уроков сотрудникам Раскрыть" at bounding box center [571, 392] width 720 height 41
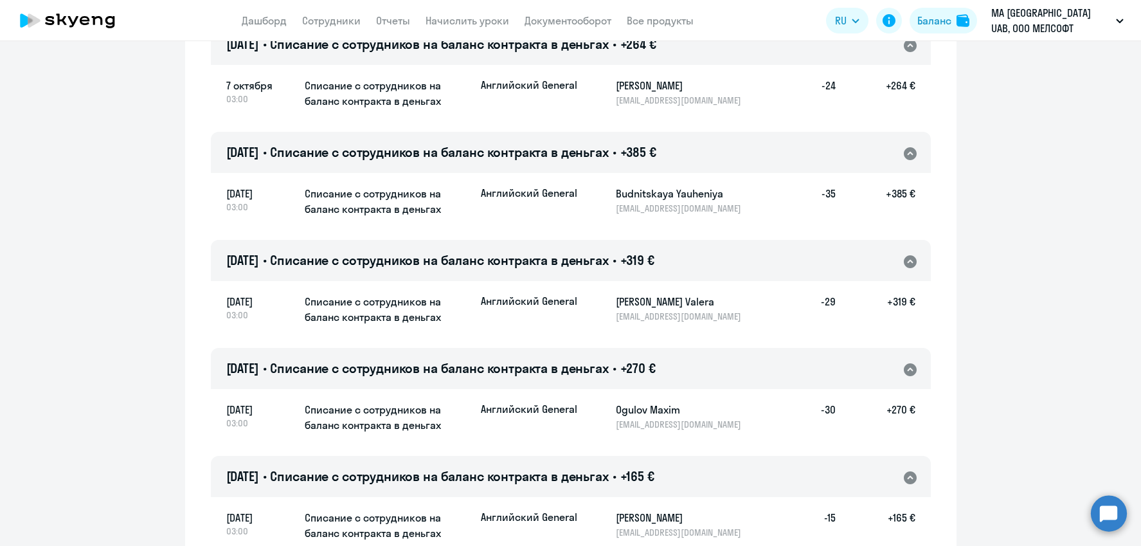
scroll to position [0, 0]
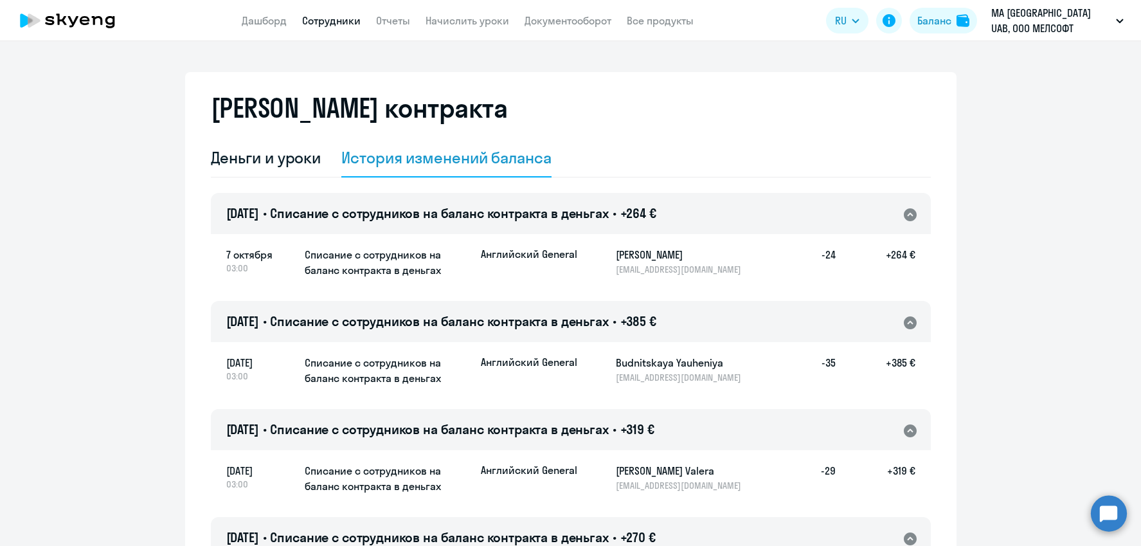
click at [337, 20] on link "Сотрудники" at bounding box center [331, 20] width 58 height 13
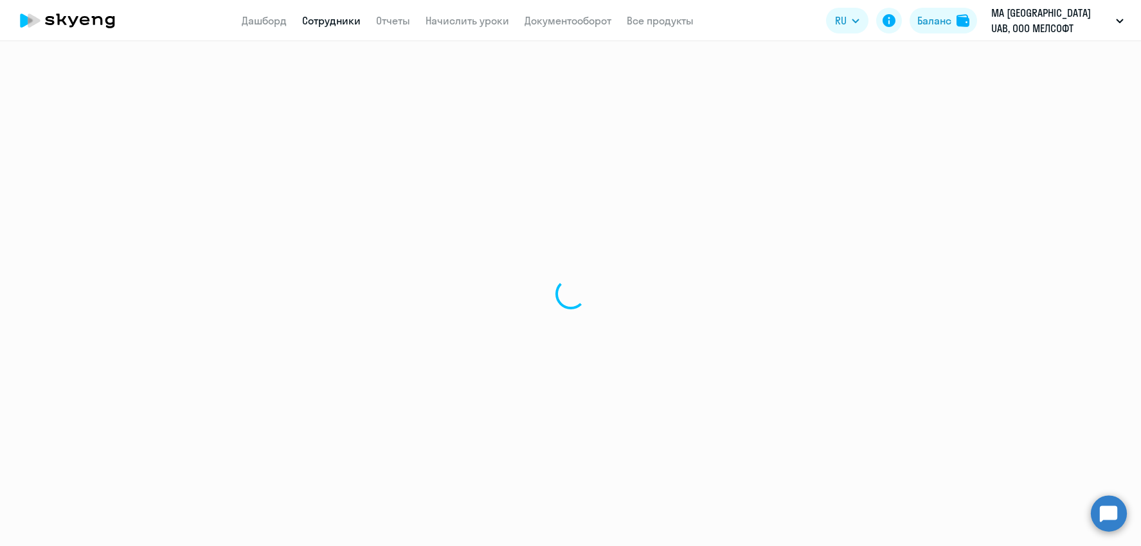
select select "30"
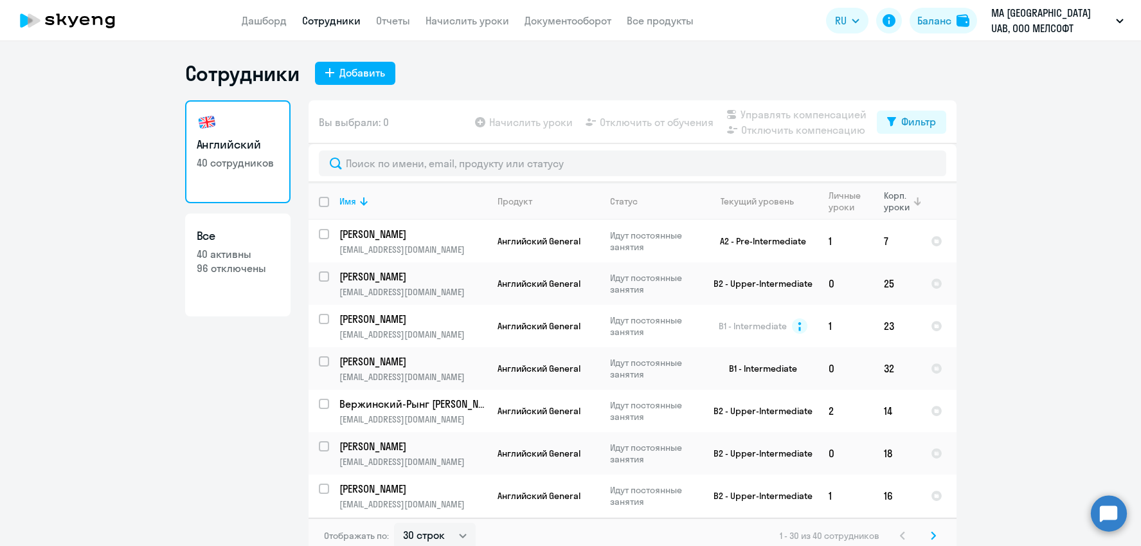
click at [897, 206] on div "Корп. уроки" at bounding box center [898, 201] width 28 height 23
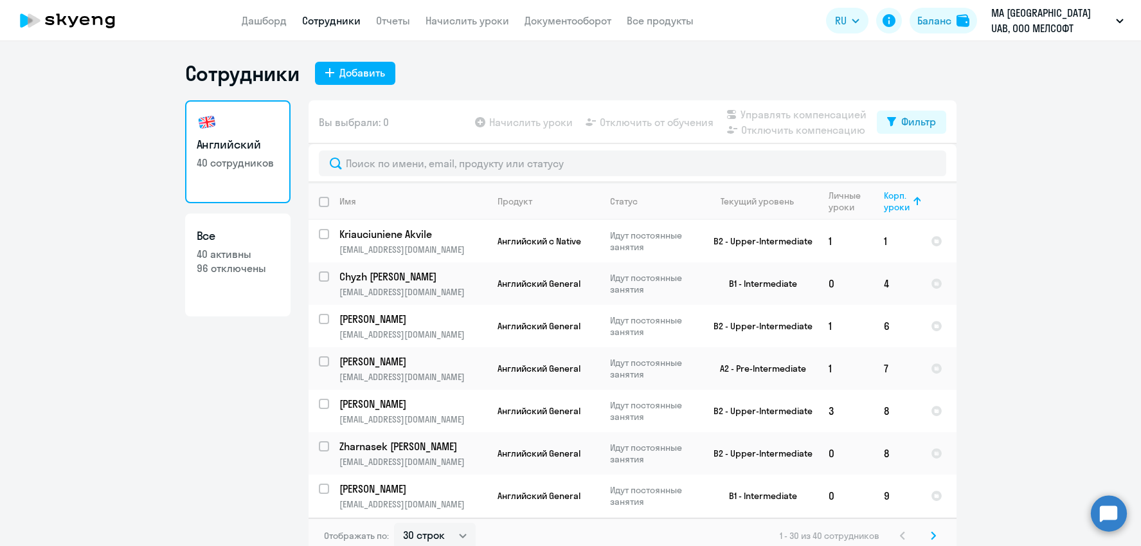
scroll to position [7, 0]
